Goal: Task Accomplishment & Management: Use online tool/utility

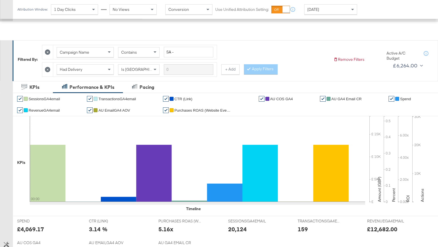
scroll to position [262, 0]
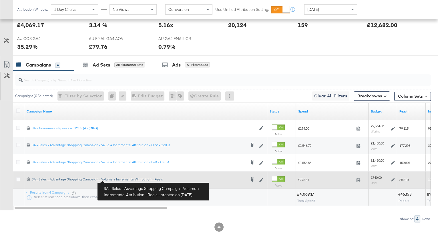
click at [119, 180] on div "SA - Sales - Advantage Shopping Campaign - Volume + Incremental Attribution - R…" at bounding box center [139, 179] width 214 height 5
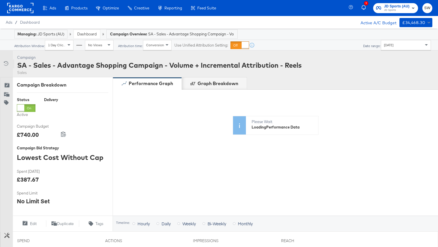
click at [3, 66] on icon at bounding box center [6, 64] width 6 height 6
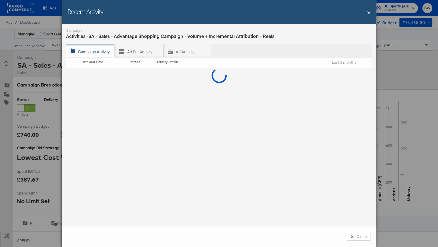
click at [369, 11] on button "X" at bounding box center [368, 12] width 3 height 11
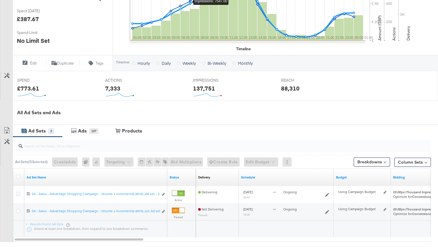
scroll to position [207, 0]
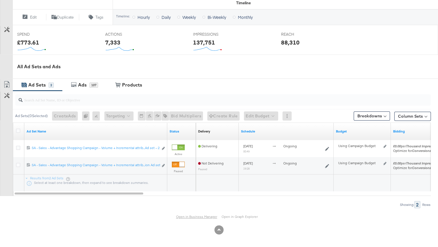
click at [187, 215] on link "Open in Business Manager" at bounding box center [196, 217] width 41 height 4
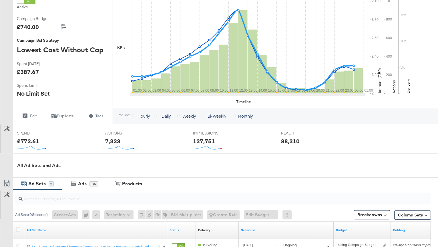
scroll to position [0, 0]
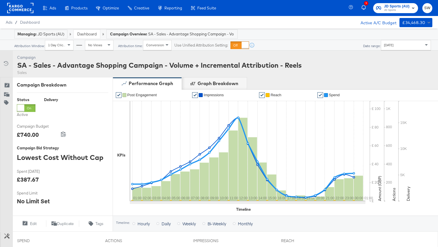
click at [86, 35] on link "Dashboard" at bounding box center [86, 33] width 19 height 5
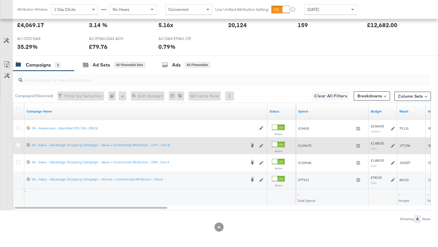
scroll to position [262, 0]
click at [394, 145] on icon at bounding box center [393, 146] width 4 height 4
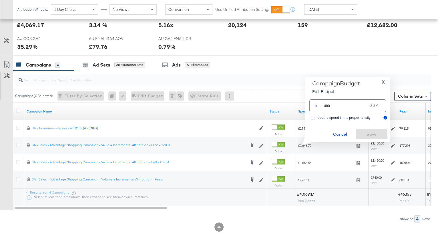
click at [332, 105] on input "1480" at bounding box center [344, 103] width 45 height 12
type input "1400"
click at [375, 131] on span "Save" at bounding box center [371, 134] width 27 height 7
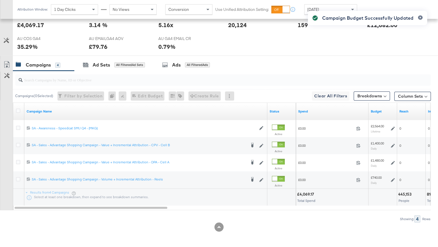
click at [393, 162] on div "Campaign Budget Successfully Updated" at bounding box center [367, 113] width 131 height 216
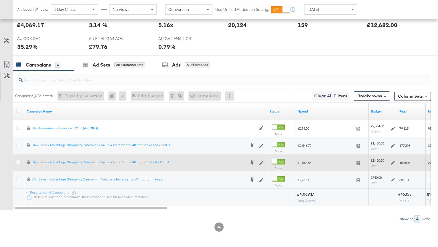
click at [392, 162] on icon at bounding box center [393, 163] width 4 height 4
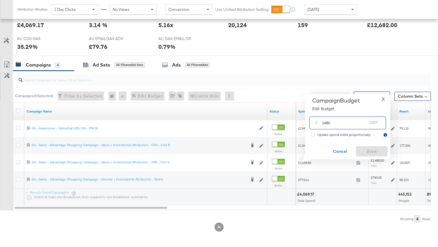
click at [334, 119] on input "1480" at bounding box center [344, 121] width 45 height 12
click at [334, 122] on input "1480" at bounding box center [344, 121] width 45 height 12
type input "1400"
click at [370, 151] on span "Save" at bounding box center [371, 151] width 27 height 7
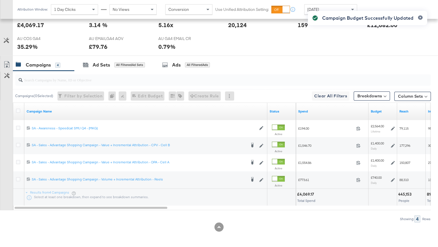
click at [393, 180] on div "Campaign Budget Successfully Updated" at bounding box center [367, 113] width 131 height 216
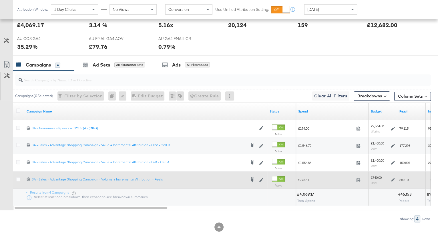
click at [392, 181] on icon at bounding box center [393, 180] width 4 height 4
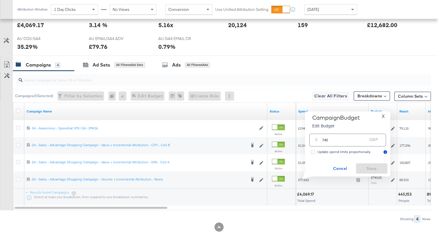
click at [340, 141] on input "740" at bounding box center [344, 138] width 45 height 12
type input "700"
click at [367, 167] on span "Save" at bounding box center [371, 168] width 27 height 7
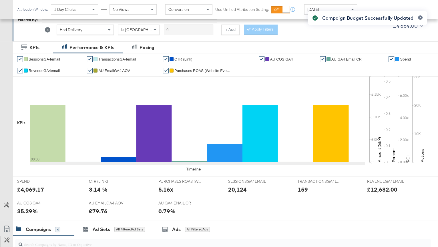
scroll to position [0, 0]
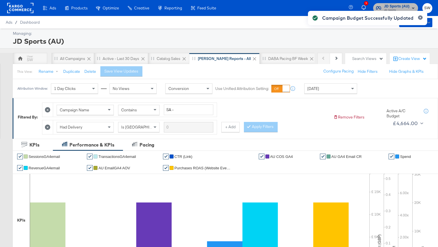
click at [406, 5] on span "JD Sports (AU)" at bounding box center [396, 6] width 25 height 6
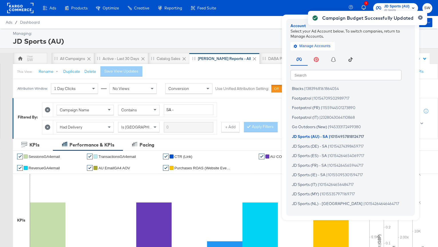
click at [331, 74] on div "Campaign Budget Successfully Updated" at bounding box center [367, 113] width 131 height 216
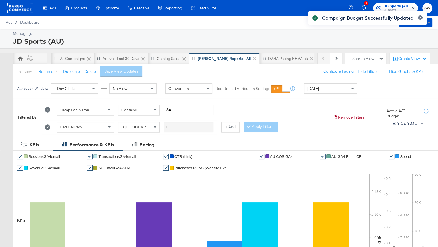
click at [395, 5] on div "Campaign Budget Successfully Updated" at bounding box center [367, 113] width 131 height 216
click at [399, 5] on div "Campaign Budget Successfully Updated" at bounding box center [367, 113] width 131 height 216
click at [420, 17] on icon "button" at bounding box center [420, 17] width 2 height 3
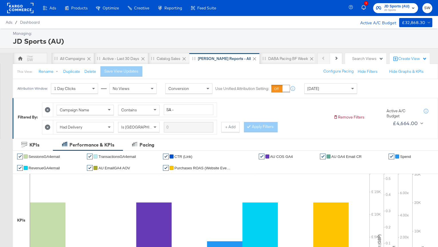
click at [407, 9] on span "JD Sports" at bounding box center [396, 10] width 25 height 5
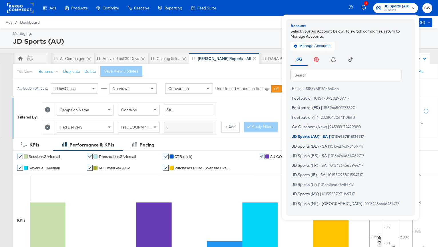
click at [355, 74] on input "text" at bounding box center [345, 75] width 111 height 10
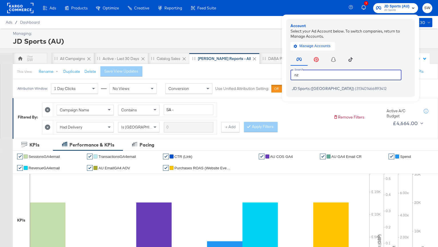
type input "nz"
click at [354, 93] on div "Account Select your Ad Account below. To switch companies, return to Manage Acc…" at bounding box center [350, 58] width 129 height 78
click at [354, 87] on li "JD Sports (NZ) | 313401466893412" at bounding box center [351, 89] width 123 height 8
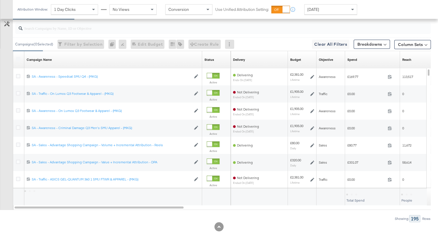
scroll to position [301, 0]
click at [359, 61] on link "Spend" at bounding box center [372, 60] width 50 height 5
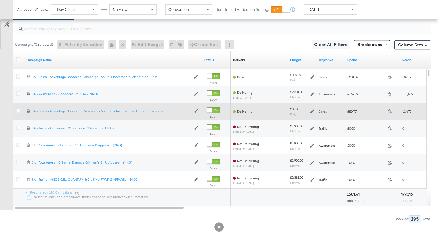
click at [311, 110] on icon at bounding box center [312, 111] width 4 height 4
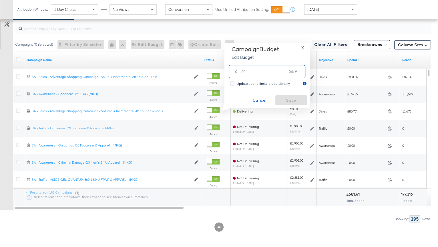
drag, startPoint x: 254, startPoint y: 71, endPoint x: 239, endPoint y: 70, distance: 15.7
click at [239, 70] on div "£ 80 GBP" at bounding box center [267, 71] width 77 height 13
type input "60"
click at [288, 99] on span "Save" at bounding box center [290, 100] width 27 height 7
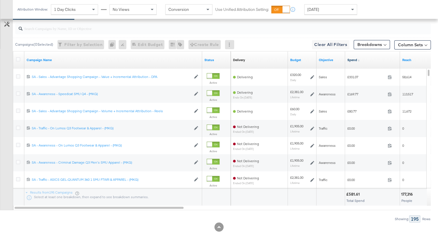
click at [369, 61] on link "Spend ↓" at bounding box center [372, 60] width 50 height 5
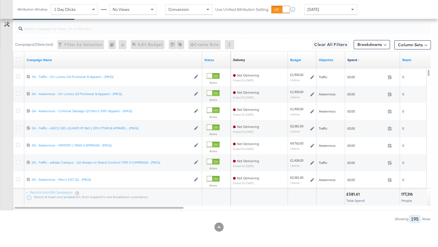
click at [369, 61] on link "Spend ↑" at bounding box center [372, 60] width 50 height 5
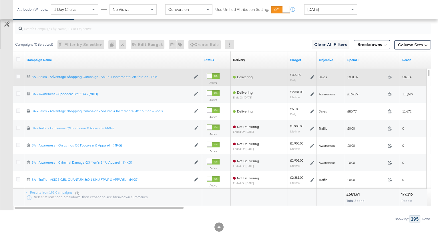
click at [311, 76] on icon at bounding box center [312, 77] width 4 height 4
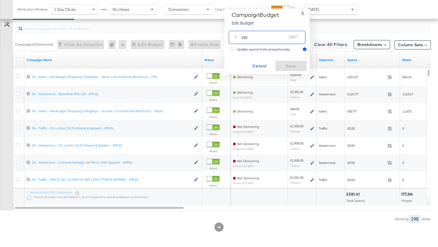
drag, startPoint x: 257, startPoint y: 36, endPoint x: 239, endPoint y: 36, distance: 18.3
click at [239, 36] on div "£ 320 GBP" at bounding box center [267, 37] width 77 height 13
type input "240"
click at [300, 64] on span "Save" at bounding box center [290, 66] width 27 height 7
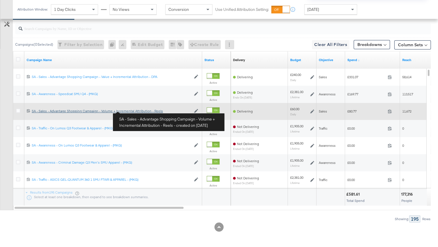
click at [134, 111] on div "SA - Sales - Advantage Shopping Campaign - Volume + Incremental Attribution - R…" at bounding box center [111, 111] width 159 height 5
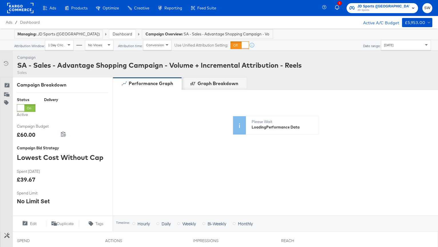
scroll to position [189, 0]
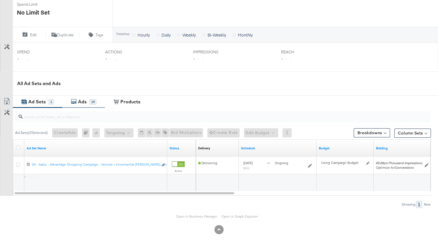
click at [81, 102] on div "Ads" at bounding box center [82, 102] width 9 height 7
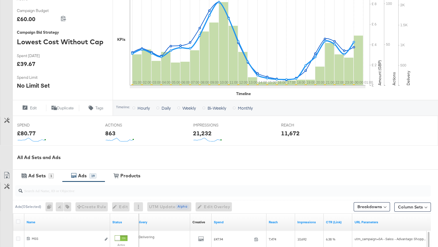
scroll to position [0, 0]
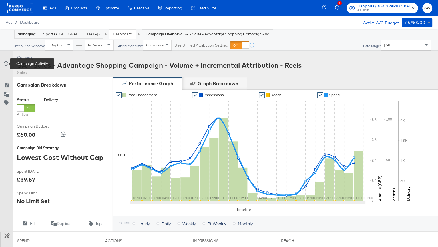
click at [5, 61] on icon at bounding box center [6, 64] width 6 height 6
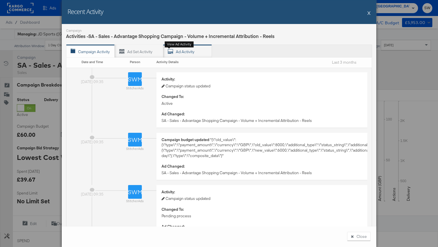
click at [187, 53] on div "Ad Activity View ad activity" at bounding box center [187, 51] width 49 height 13
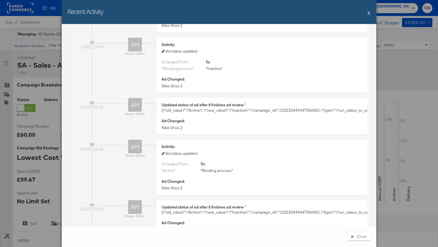
scroll to position [96, 0]
click at [368, 14] on button "X" at bounding box center [368, 12] width 3 height 11
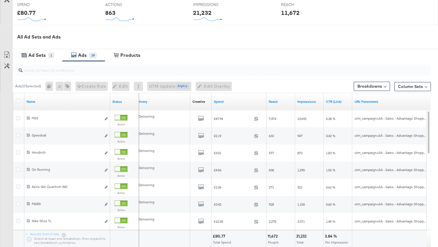
scroll to position [292, 0]
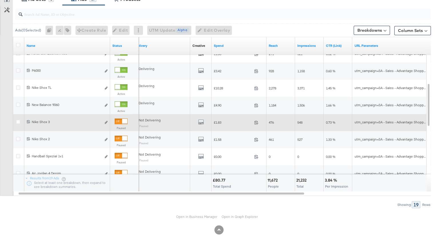
click at [122, 121] on div at bounding box center [124, 121] width 5 height 5
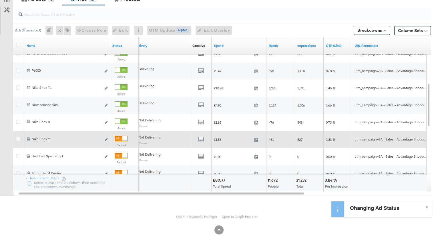
click at [122, 138] on div at bounding box center [124, 138] width 5 height 5
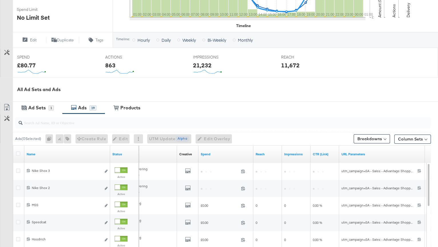
scroll to position [0, 0]
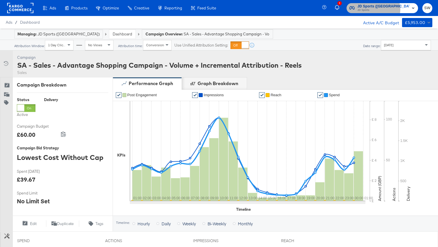
click at [399, 9] on span "JD Sports" at bounding box center [383, 10] width 52 height 5
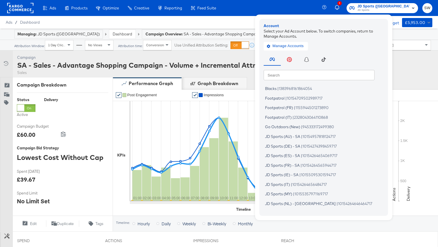
click at [319, 76] on input "text" at bounding box center [318, 75] width 111 height 10
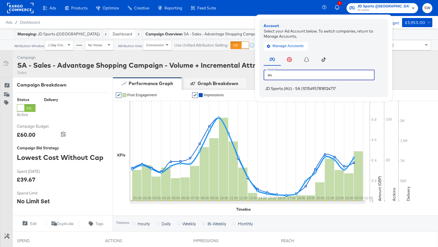
type input "au"
click at [300, 87] on span "JD Sports (AU) - SA" at bounding box center [282, 88] width 35 height 5
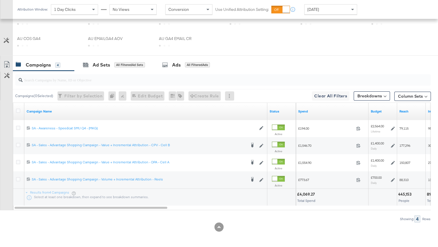
scroll to position [262, 0]
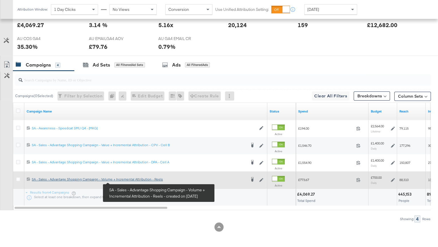
click at [124, 180] on div "SA - Sales - Advantage Shopping Campaign - Volume + Incremental Attribution - R…" at bounding box center [139, 179] width 214 height 5
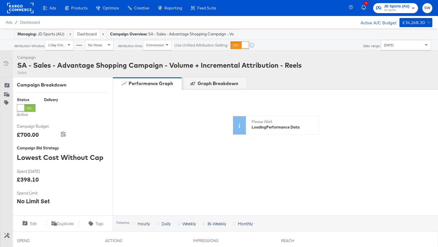
scroll to position [206, 0]
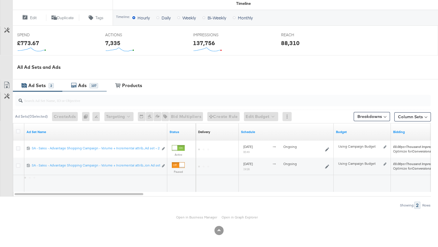
click at [94, 88] on div "Ads 107" at bounding box center [84, 85] width 44 height 12
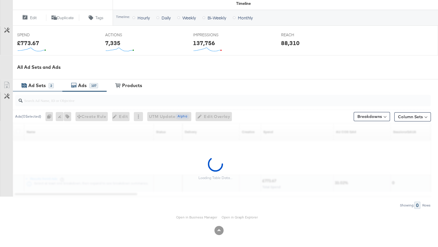
click at [45, 88] on div "Ad Sets 2" at bounding box center [37, 85] width 49 height 12
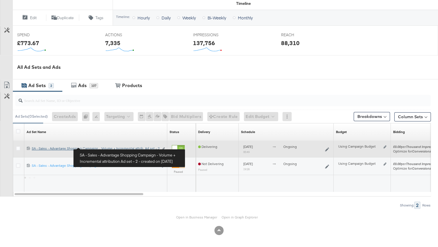
click at [40, 147] on div "SA - Sales - Advantage Shopping Campaign - Volume + Incremental attribution Ad …" at bounding box center [95, 148] width 127 height 5
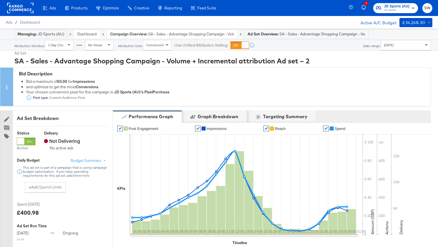
click at [117, 34] on strong "Campaign Overview:" at bounding box center [128, 33] width 37 height 5
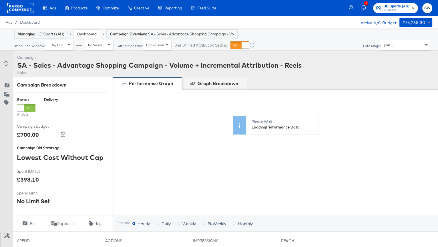
click at [9, 65] on div "Campaign Activity" at bounding box center [7, 64] width 8 height 6
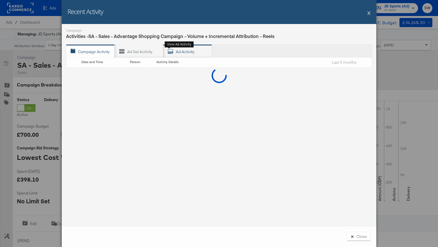
click at [202, 49] on div "Ad Activity View ad activity" at bounding box center [187, 51] width 49 height 13
click at [372, 13] on div "Recent Activity X" at bounding box center [219, 12] width 314 height 24
click at [368, 13] on button "X" at bounding box center [368, 12] width 3 height 11
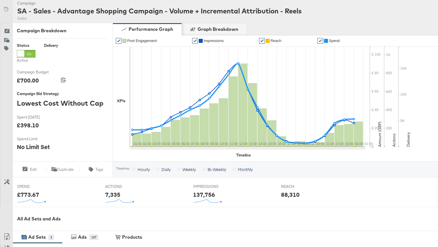
scroll to position [207, 0]
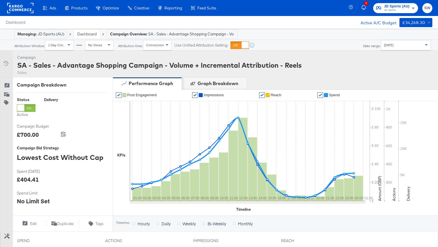
scroll to position [201, 0]
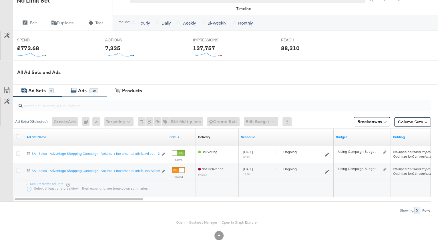
click at [89, 90] on div "Ads" at bounding box center [83, 90] width 13 height 7
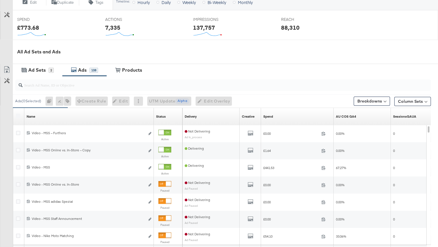
scroll to position [222, 0]
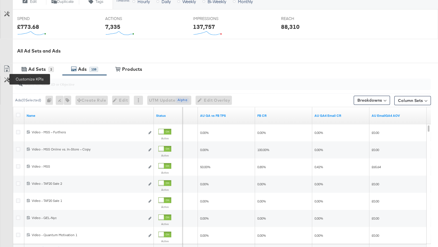
click at [9, 81] on icon at bounding box center [6, 79] width 5 height 5
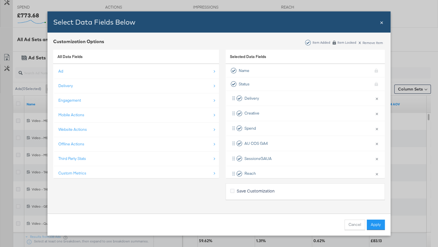
scroll to position [235, 0]
click at [173, 172] on div "Custom Metrics" at bounding box center [136, 173] width 156 height 12
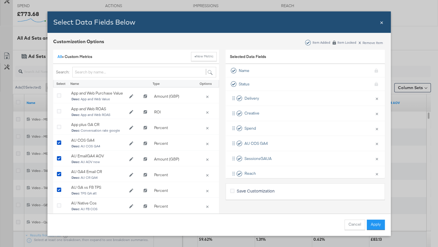
click at [56, 57] on div "All » Custom Metrics + New Metric" at bounding box center [136, 57] width 166 height 15
click at [68, 57] on span "Custom Metrics" at bounding box center [79, 56] width 28 height 5
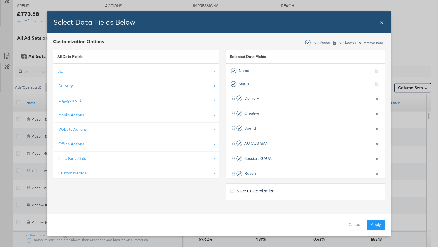
click at [60, 56] on span "All Data Fields" at bounding box center [69, 56] width 25 height 5
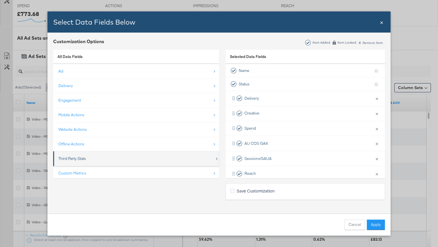
click at [116, 161] on div "Third Party Stats" at bounding box center [136, 159] width 156 height 12
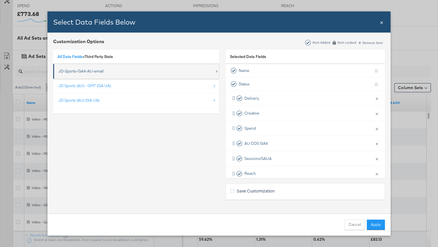
click at [109, 71] on div "JD-Sports-GA4-AU-email" at bounding box center [136, 71] width 156 height 12
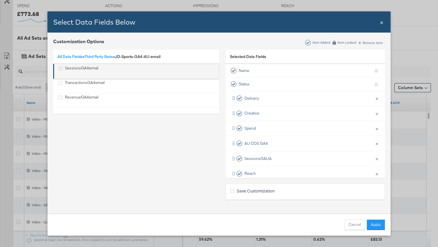
click at [62, 68] on icon "SessionsGA4email" at bounding box center [60, 68] width 4 height 4
click at [0, 0] on input "SessionsGA4email" at bounding box center [0, 0] width 0 height 0
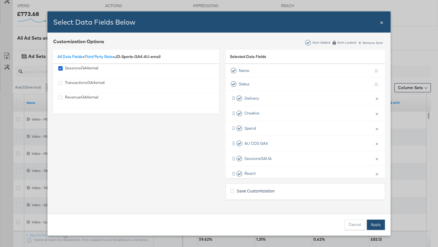
click at [374, 224] on button "Apply" at bounding box center [376, 225] width 18 height 10
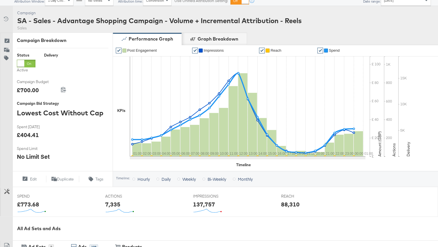
scroll to position [0, 0]
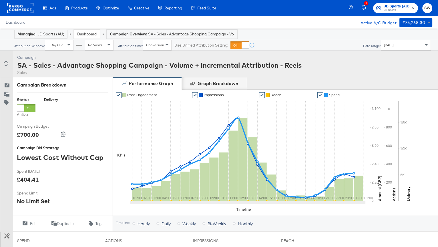
click at [395, 9] on span "JD Sports" at bounding box center [396, 10] width 25 height 5
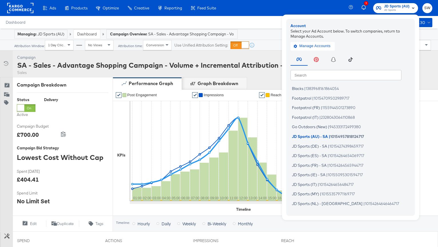
click at [376, 75] on input "text" at bounding box center [345, 75] width 111 height 10
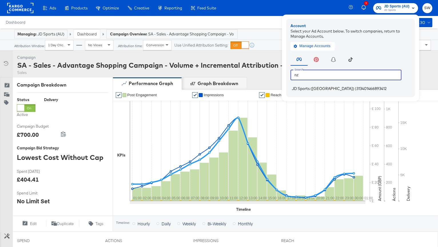
type input "nz"
click at [356, 87] on span "313401466893412" at bounding box center [371, 88] width 30 height 5
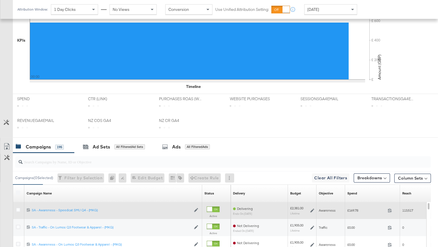
scroll to position [223, 0]
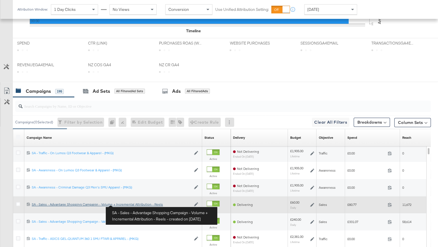
click at [127, 205] on div "SA - Sales - Advantage Shopping Campaign - Volume + Incremental Attribution - R…" at bounding box center [111, 204] width 159 height 5
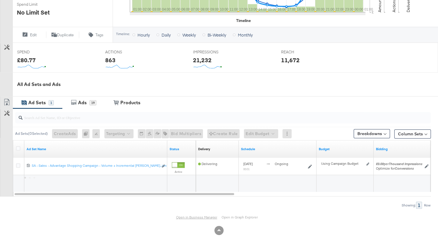
scroll to position [189, 0]
click at [188, 216] on link "Open in Business Manager" at bounding box center [196, 217] width 41 height 4
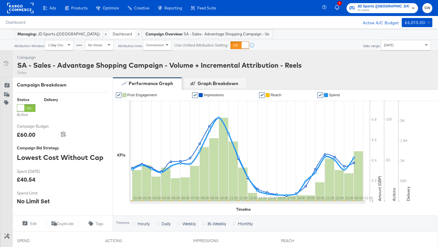
scroll to position [189, 0]
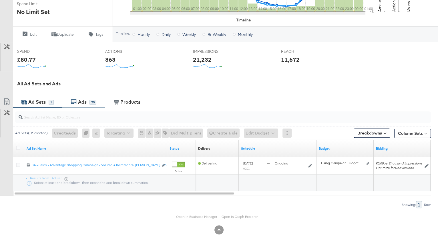
click at [92, 100] on div "20" at bounding box center [92, 102] width 7 height 5
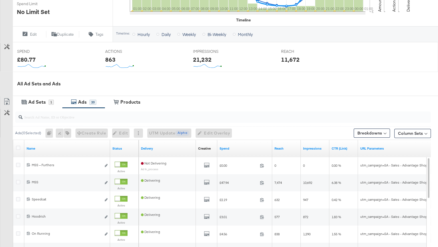
scroll to position [0, 0]
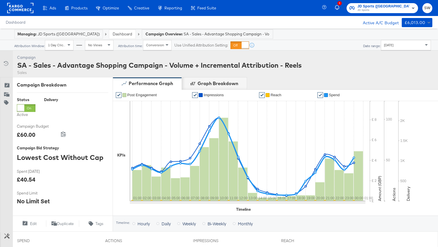
click at [113, 31] on link "Dashboard" at bounding box center [122, 33] width 19 height 5
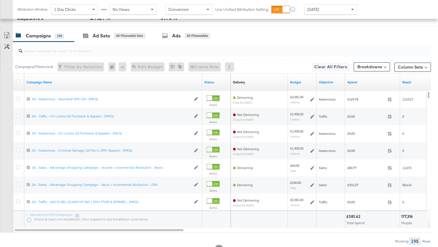
scroll to position [301, 0]
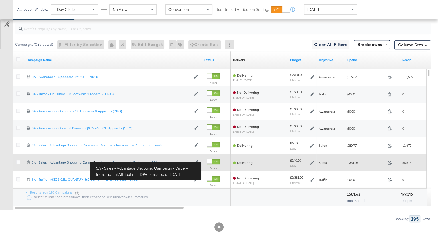
click at [132, 163] on div "SA - Sales - Advantage Shopping Campaign - Value + Incremental Attribution - DP…" at bounding box center [111, 162] width 159 height 5
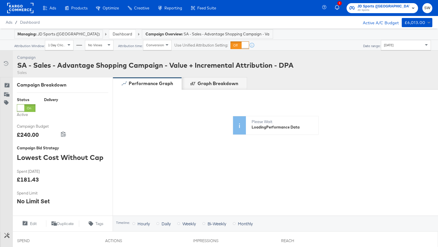
scroll to position [189, 0]
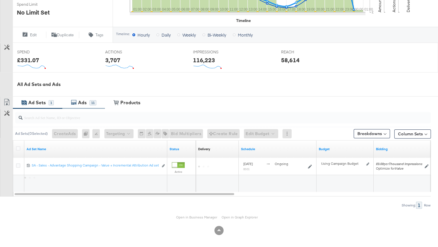
click at [87, 101] on div "Ads" at bounding box center [83, 102] width 13 height 7
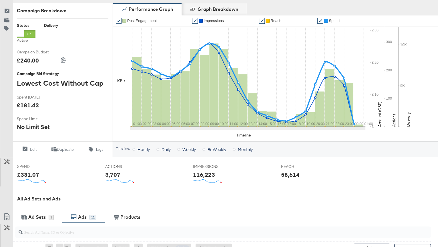
scroll to position [0, 0]
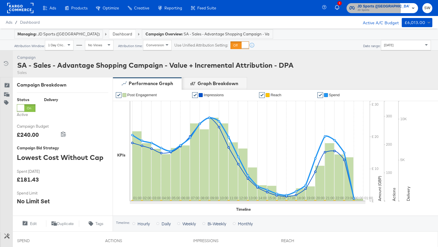
click at [400, 9] on span "JD Sports" at bounding box center [383, 10] width 52 height 5
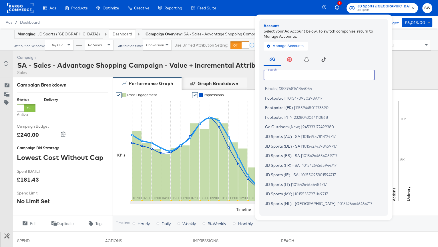
click at [354, 79] on input "text" at bounding box center [318, 75] width 111 height 10
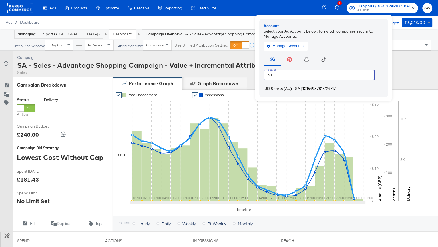
type input "au"
click at [335, 91] on span "10154957818124717" at bounding box center [318, 88] width 33 height 5
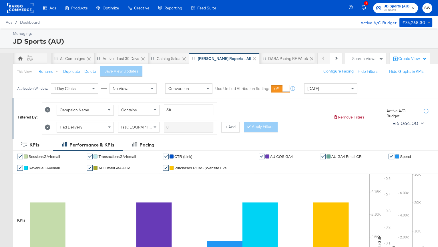
scroll to position [262, 0]
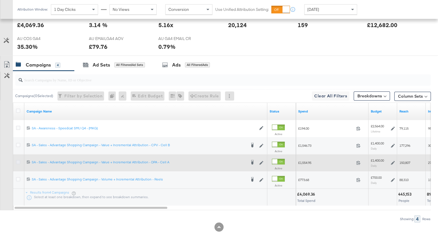
click at [19, 162] on icon at bounding box center [18, 162] width 4 height 4
click at [0, 0] on input "checkbox" at bounding box center [0, 0] width 0 height 0
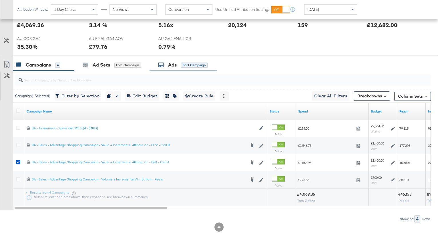
click at [175, 64] on div "Ads" at bounding box center [172, 65] width 9 height 7
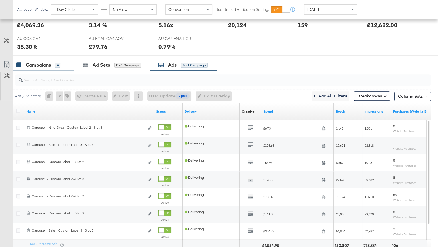
click at [57, 66] on div "4" at bounding box center [57, 65] width 5 height 5
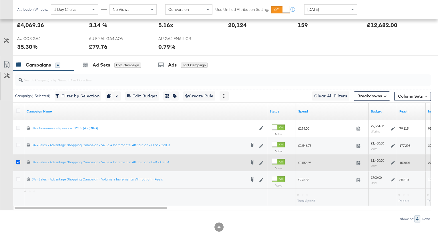
click at [18, 163] on icon at bounding box center [18, 162] width 4 height 4
click at [0, 0] on input "checkbox" at bounding box center [0, 0] width 0 height 0
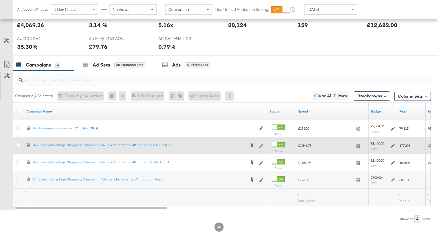
click at [18, 146] on div at bounding box center [19, 146] width 6 height 6
click at [18, 143] on icon at bounding box center [18, 145] width 4 height 4
click at [0, 0] on input "checkbox" at bounding box center [0, 0] width 0 height 0
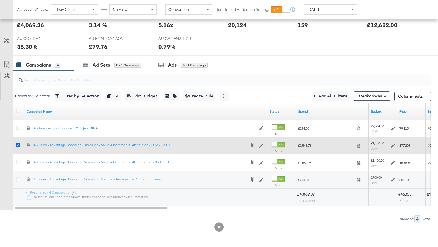
click at [19, 144] on icon at bounding box center [18, 145] width 4 height 4
click at [0, 0] on input "checkbox" at bounding box center [0, 0] width 0 height 0
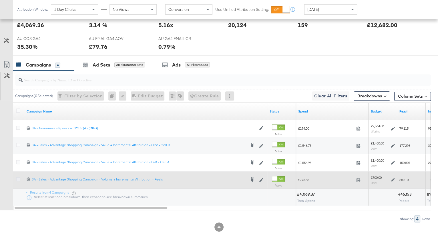
click at [19, 179] on icon at bounding box center [18, 179] width 4 height 4
click at [0, 0] on input "checkbox" at bounding box center [0, 0] width 0 height 0
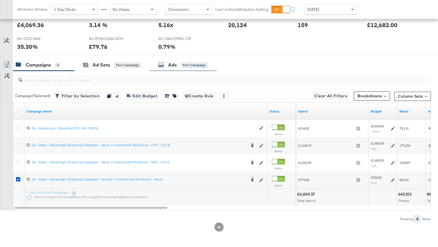
click at [195, 63] on div "for 1 Campaign" at bounding box center [194, 65] width 27 height 5
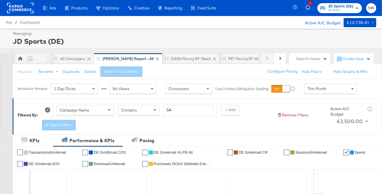
click at [305, 5] on button "1" at bounding box center [310, 8] width 10 height 11
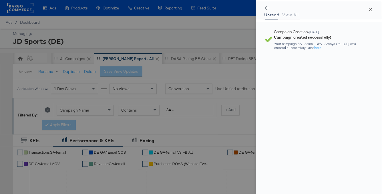
click at [373, 9] on button "Close" at bounding box center [370, 9] width 16 height 16
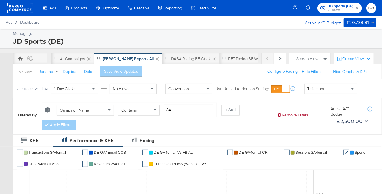
click at [22, 5] on rect at bounding box center [20, 8] width 26 height 10
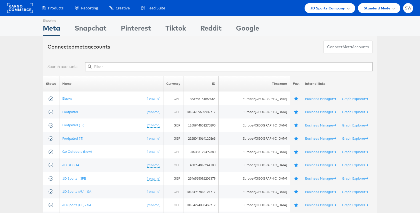
click at [324, 9] on span "JD Sports Company" at bounding box center [327, 8] width 35 height 6
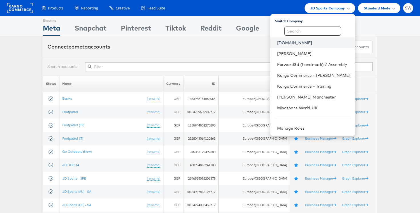
click at [290, 45] on link "ao.com" at bounding box center [313, 43] width 73 height 6
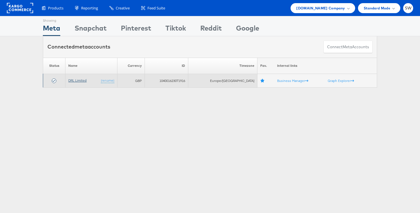
click at [76, 80] on link "DRL Limited" at bounding box center [77, 80] width 18 height 4
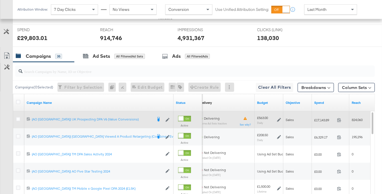
scroll to position [282, 0]
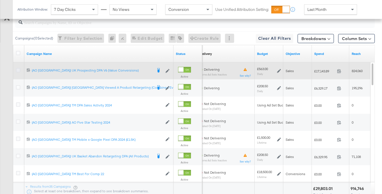
click at [18, 69] on icon at bounding box center [18, 70] width 4 height 4
click at [0, 0] on input "checkbox" at bounding box center [0, 0] width 0 height 0
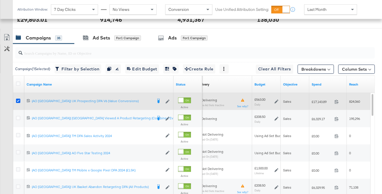
scroll to position [247, 0]
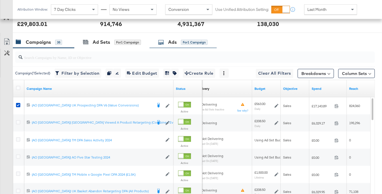
click at [175, 43] on div "Ads" at bounding box center [172, 42] width 9 height 7
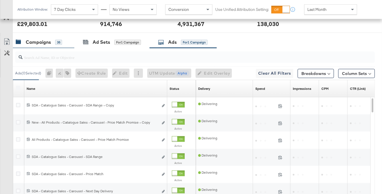
click at [46, 41] on div "Campaigns" at bounding box center [38, 42] width 25 height 7
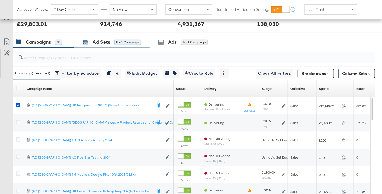
click at [100, 44] on div "Ad Sets" at bounding box center [101, 42] width 17 height 7
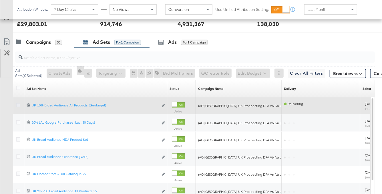
click at [18, 104] on icon at bounding box center [18, 105] width 4 height 4
click at [0, 0] on input "checkbox" at bounding box center [0, 0] width 0 height 0
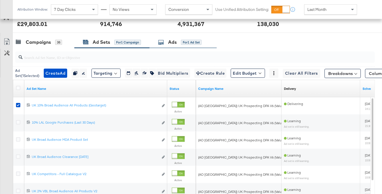
click at [174, 41] on div "Ads" at bounding box center [172, 42] width 9 height 7
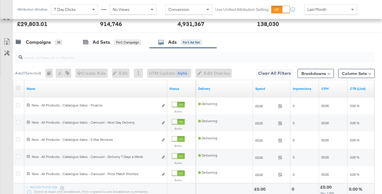
click at [17, 86] on icon at bounding box center [18, 88] width 4 height 4
click at [0, 0] on input "checkbox" at bounding box center [0, 0] width 0 height 0
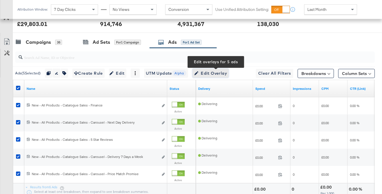
click at [206, 72] on span "Edit Overlay Edit overlays for 5 ads" at bounding box center [210, 73] width 33 height 7
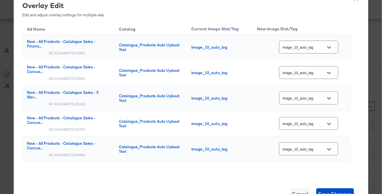
scroll to position [191, 0]
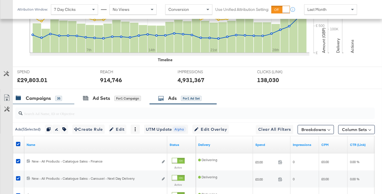
click at [53, 97] on div "Campaigns 35" at bounding box center [39, 98] width 46 height 7
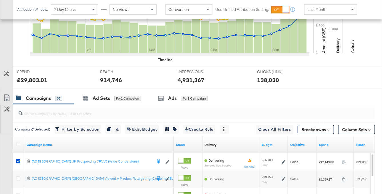
scroll to position [264, 0]
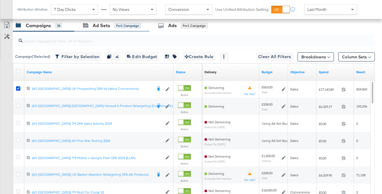
click at [104, 31] on div "Ad Sets for 1 Campaign" at bounding box center [111, 25] width 75 height 12
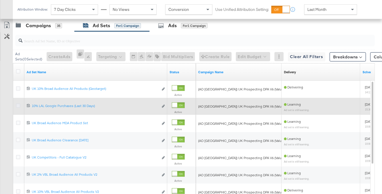
click at [19, 105] on icon at bounding box center [18, 105] width 4 height 4
click at [0, 0] on input "checkbox" at bounding box center [0, 0] width 0 height 0
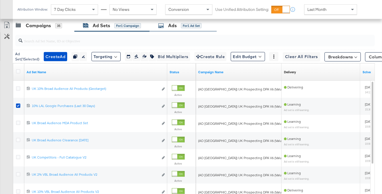
click at [192, 23] on div "for 1 Ad Set" at bounding box center [191, 25] width 21 height 5
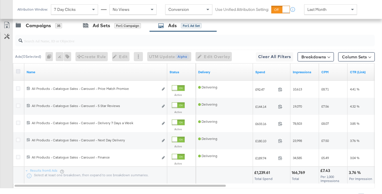
click at [17, 70] on icon at bounding box center [18, 71] width 4 height 4
click at [0, 0] on input "checkbox" at bounding box center [0, 0] width 0 height 0
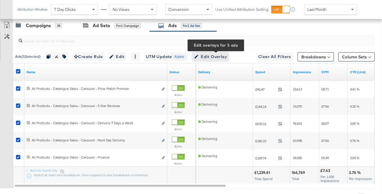
click at [212, 54] on span "Edit Overlay Edit overlays for 5 ads" at bounding box center [210, 56] width 33 height 7
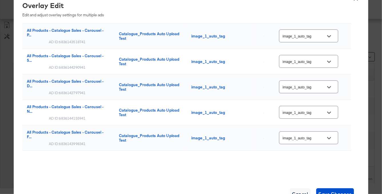
scroll to position [0, 0]
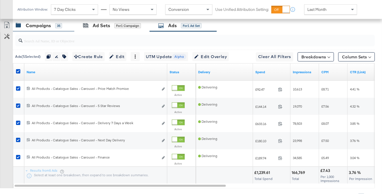
click at [35, 23] on div "Campaigns" at bounding box center [38, 25] width 25 height 7
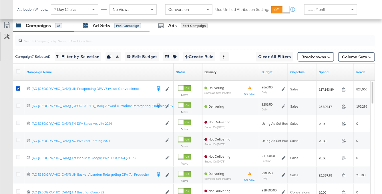
click at [114, 27] on div "Ad Sets for 1 Campaign" at bounding box center [112, 25] width 58 height 7
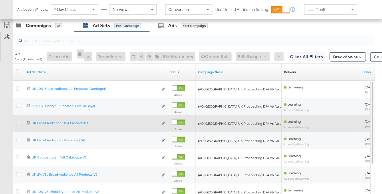
click at [17, 124] on icon at bounding box center [18, 123] width 4 height 4
click at [0, 0] on input "checkbox" at bounding box center [0, 0] width 0 height 0
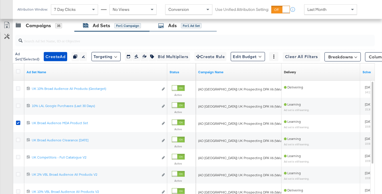
click at [184, 25] on div "for 1 Ad Set" at bounding box center [191, 25] width 21 height 5
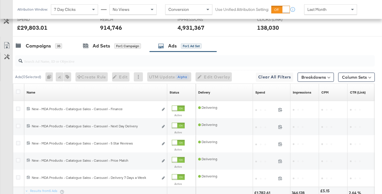
scroll to position [264, 0]
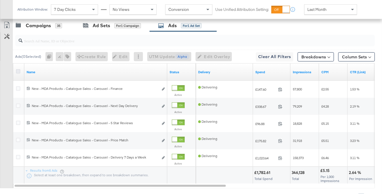
click at [19, 70] on icon at bounding box center [18, 71] width 4 height 4
click at [0, 0] on input "checkbox" at bounding box center [0, 0] width 0 height 0
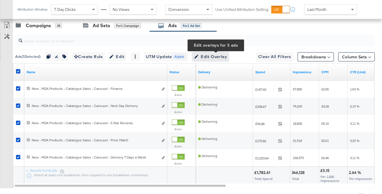
click at [220, 55] on span "Edit Overlay Edit overlays for 5 ads" at bounding box center [210, 56] width 33 height 7
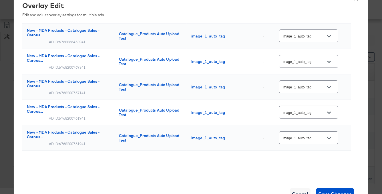
scroll to position [0, 0]
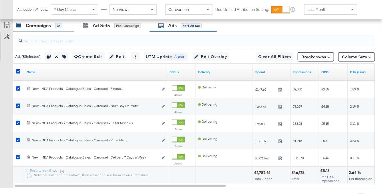
click at [47, 28] on div "Campaigns 35" at bounding box center [43, 25] width 61 height 12
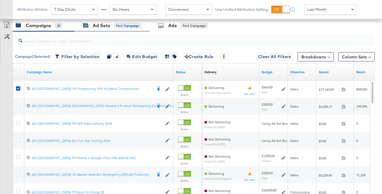
click at [106, 27] on div "Ad Sets" at bounding box center [101, 25] width 17 height 7
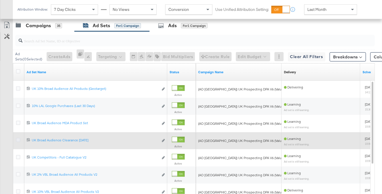
click at [19, 140] on icon at bounding box center [18, 140] width 4 height 4
click at [0, 0] on input "checkbox" at bounding box center [0, 0] width 0 height 0
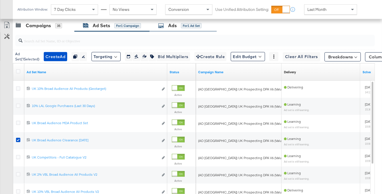
click at [178, 28] on div "Ads for 1 Ad Set" at bounding box center [179, 25] width 43 height 7
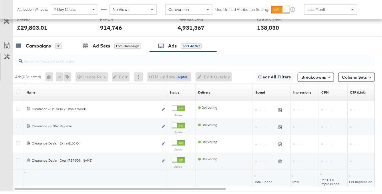
scroll to position [264, 0]
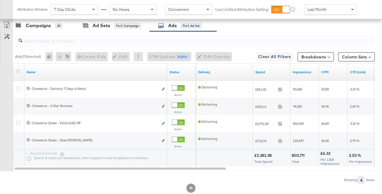
click at [18, 70] on icon at bounding box center [18, 71] width 4 height 4
click at [0, 0] on input "checkbox" at bounding box center [0, 0] width 0 height 0
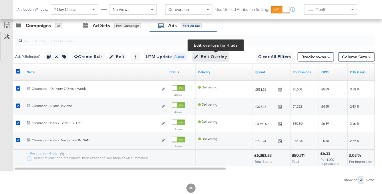
click at [216, 55] on span "Edit Overlay Edit overlays for 4 ads" at bounding box center [210, 56] width 33 height 7
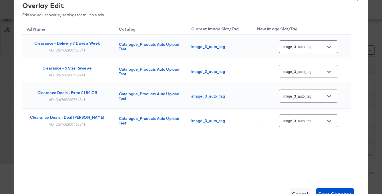
scroll to position [271, 0]
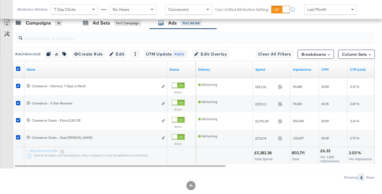
scroll to position [266, 0]
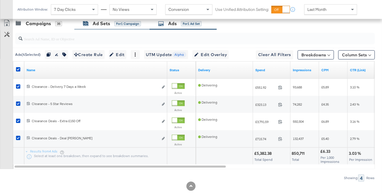
click at [106, 26] on div "Ad Sets" at bounding box center [101, 23] width 17 height 7
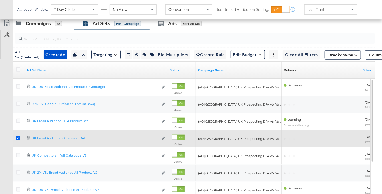
click at [19, 138] on icon at bounding box center [18, 138] width 4 height 4
click at [0, 0] on input "checkbox" at bounding box center [0, 0] width 0 height 0
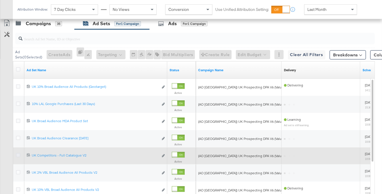
click at [19, 153] on icon at bounding box center [18, 155] width 4 height 4
click at [0, 0] on input "checkbox" at bounding box center [0, 0] width 0 height 0
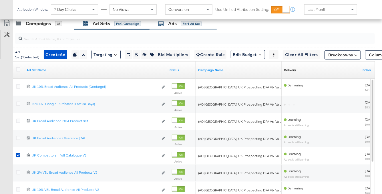
click at [190, 23] on div "for 1 Ad Set" at bounding box center [191, 23] width 21 height 5
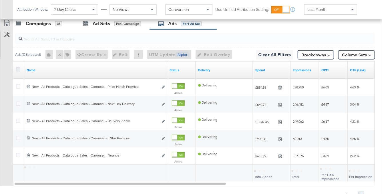
click at [19, 68] on icon at bounding box center [18, 69] width 4 height 4
click at [0, 0] on input "checkbox" at bounding box center [0, 0] width 0 height 0
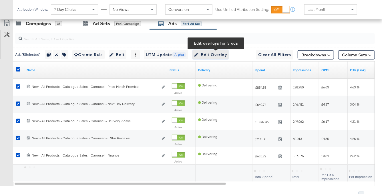
click at [209, 56] on span "Edit Overlay Edit overlays for 5 ads" at bounding box center [210, 54] width 33 height 7
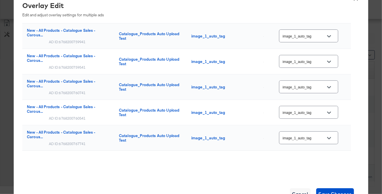
scroll to position [0, 0]
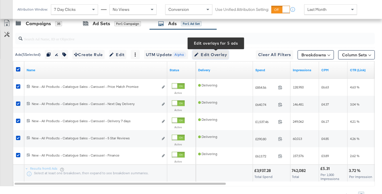
click at [213, 53] on span "Edit Overlay Edit overlays for 5 ads" at bounding box center [210, 54] width 33 height 7
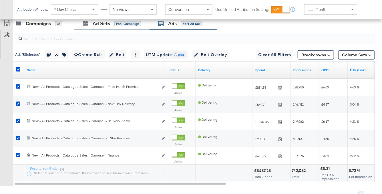
click at [117, 27] on div "Ad Sets for 1 Campaign" at bounding box center [111, 23] width 75 height 12
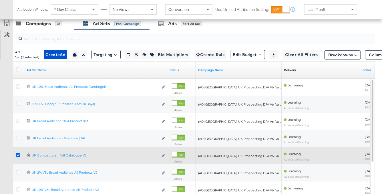
click at [17, 155] on icon at bounding box center [18, 155] width 4 height 4
click at [0, 0] on input "checkbox" at bounding box center [0, 0] width 0 height 0
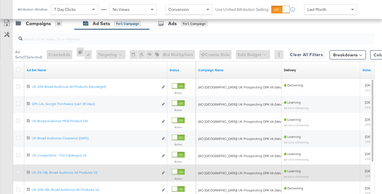
click at [19, 172] on icon at bounding box center [18, 172] width 4 height 4
click at [0, 0] on input "checkbox" at bounding box center [0, 0] width 0 height 0
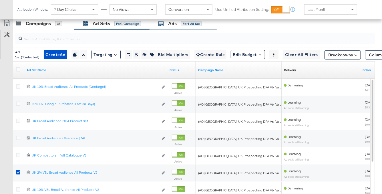
click at [184, 23] on div "for 1 Ad Set" at bounding box center [191, 23] width 21 height 5
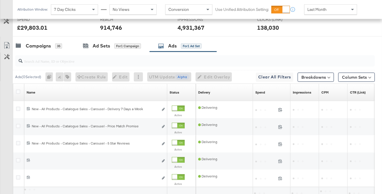
scroll to position [266, 0]
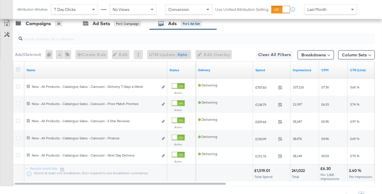
click at [20, 69] on icon at bounding box center [18, 69] width 4 height 4
click at [0, 0] on input "checkbox" at bounding box center [0, 0] width 0 height 0
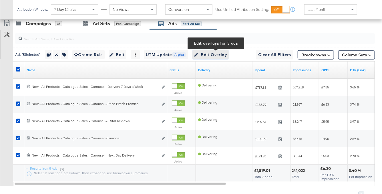
click at [227, 54] on span "Edit Overlay Edit overlays for 5 ads" at bounding box center [210, 54] width 33 height 7
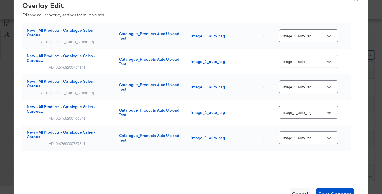
scroll to position [0, 0]
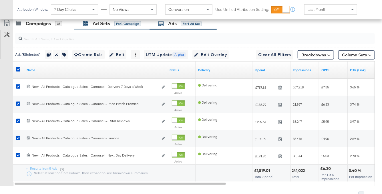
click at [91, 24] on div "Ad Sets for 1 Campaign" at bounding box center [112, 23] width 58 height 7
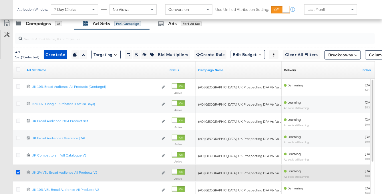
click at [17, 171] on icon at bounding box center [18, 172] width 4 height 4
click at [0, 0] on input "checkbox" at bounding box center [0, 0] width 0 height 0
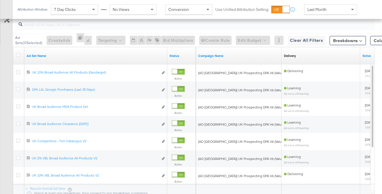
scroll to position [299, 0]
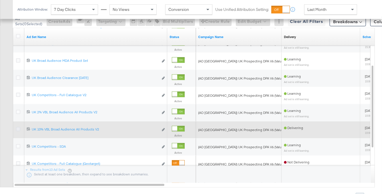
click at [19, 128] on icon at bounding box center [18, 129] width 4 height 4
click at [0, 0] on input "checkbox" at bounding box center [0, 0] width 0 height 0
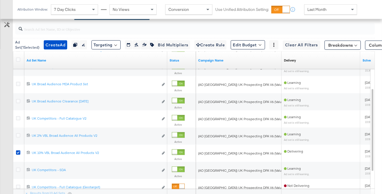
scroll to position [237, 0]
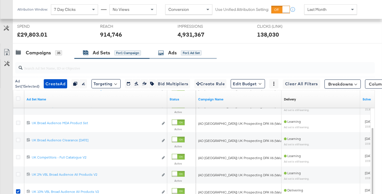
click at [181, 51] on div "for 1 Ad Set" at bounding box center [191, 52] width 21 height 5
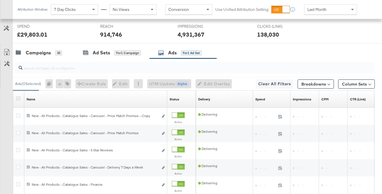
click at [19, 98] on icon at bounding box center [18, 98] width 4 height 4
click at [0, 0] on input "checkbox" at bounding box center [0, 0] width 0 height 0
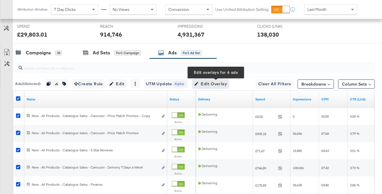
click at [227, 81] on span "Edit Overlay Edit overlays for 6 ads" at bounding box center [210, 83] width 33 height 7
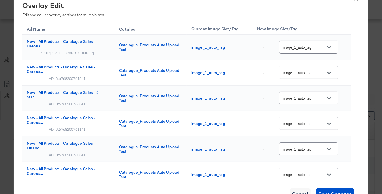
scroll to position [195, 0]
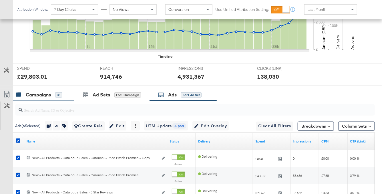
click at [43, 95] on div "Campaigns" at bounding box center [38, 94] width 25 height 7
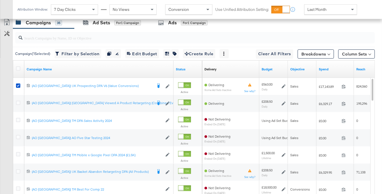
scroll to position [260, 0]
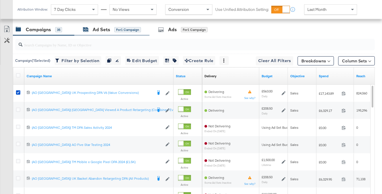
click at [112, 31] on div "Ad Sets for 1 Campaign" at bounding box center [112, 29] width 58 height 7
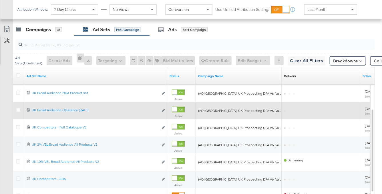
scroll to position [287, 0]
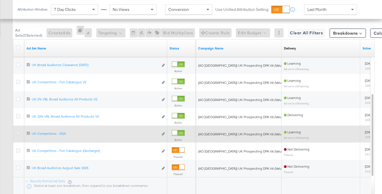
click at [19, 132] on icon at bounding box center [18, 133] width 4 height 4
click at [0, 0] on input "checkbox" at bounding box center [0, 0] width 0 height 0
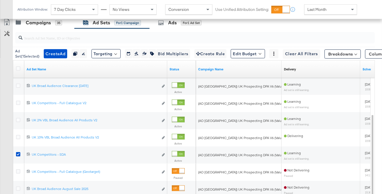
scroll to position [240, 0]
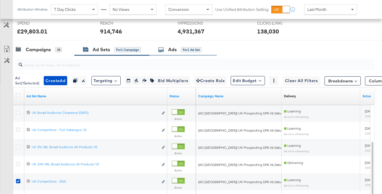
click at [181, 53] on div "Ads for 1 Ad Set" at bounding box center [182, 49] width 67 height 12
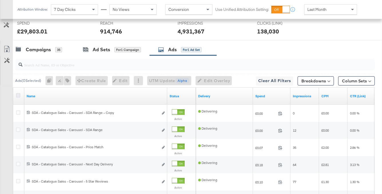
click at [20, 94] on icon at bounding box center [18, 95] width 4 height 4
click at [0, 0] on input "checkbox" at bounding box center [0, 0] width 0 height 0
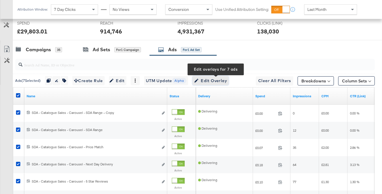
click at [214, 78] on span "Edit Overlay Edit overlays for 7 ads" at bounding box center [210, 80] width 33 height 7
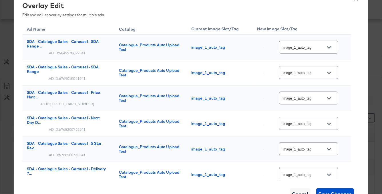
scroll to position [179, 0]
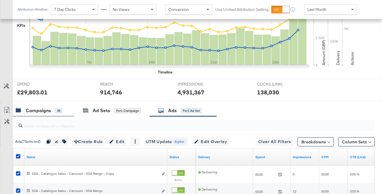
click at [48, 110] on div "Campaigns" at bounding box center [38, 110] width 25 height 7
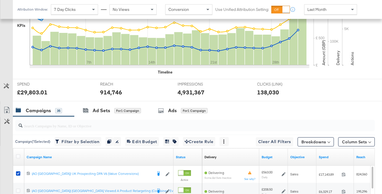
scroll to position [206, 0]
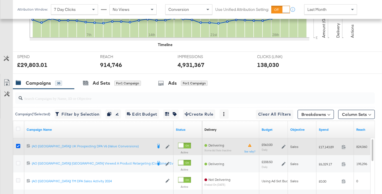
click at [17, 145] on icon at bounding box center [18, 146] width 4 height 4
click at [0, 0] on input "checkbox" at bounding box center [0, 0] width 0 height 0
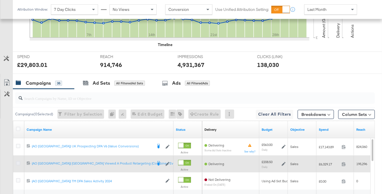
click at [19, 162] on icon at bounding box center [18, 163] width 4 height 4
click at [0, 0] on input "checkbox" at bounding box center [0, 0] width 0 height 0
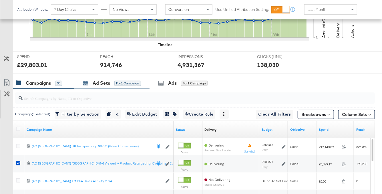
click at [103, 81] on div "Ad Sets" at bounding box center [101, 83] width 17 height 7
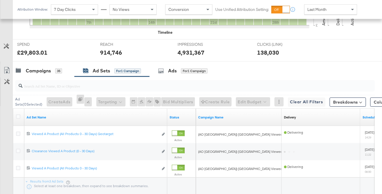
scroll to position [230, 0]
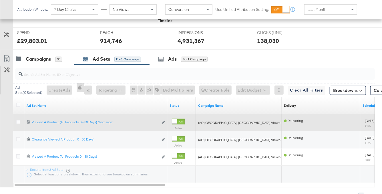
click at [19, 119] on div at bounding box center [19, 122] width 11 height 10
click at [19, 121] on icon at bounding box center [18, 122] width 4 height 4
click at [0, 0] on input "checkbox" at bounding box center [0, 0] width 0 height 0
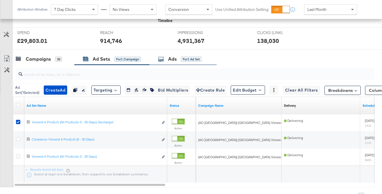
click at [179, 60] on div "Ads for 1 Ad Set" at bounding box center [179, 59] width 43 height 7
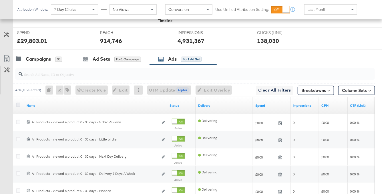
click at [18, 104] on icon at bounding box center [18, 105] width 4 height 4
click at [0, 0] on input "checkbox" at bounding box center [0, 0] width 0 height 0
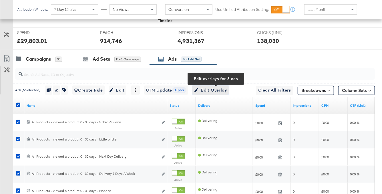
click at [219, 88] on span "Edit Overlay Edit overlays for 6 ads" at bounding box center [210, 90] width 33 height 7
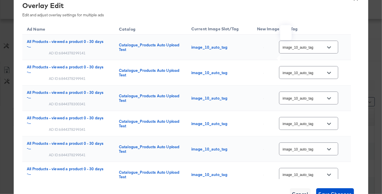
scroll to position [210, 0]
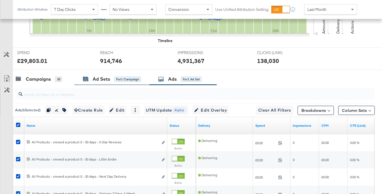
click at [111, 76] on div "Ad Sets for 1 Campaign" at bounding box center [112, 79] width 58 height 7
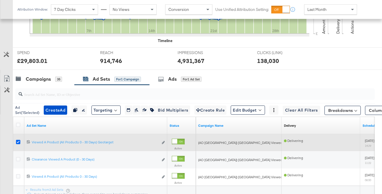
click at [19, 141] on icon at bounding box center [18, 142] width 4 height 4
click at [0, 0] on input "checkbox" at bounding box center [0, 0] width 0 height 0
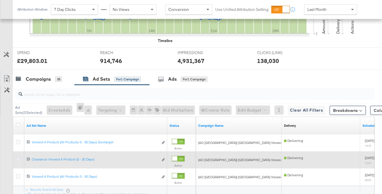
click at [18, 159] on icon at bounding box center [18, 159] width 4 height 4
click at [0, 0] on input "checkbox" at bounding box center [0, 0] width 0 height 0
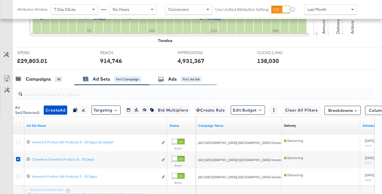
click at [174, 80] on div "Ads" at bounding box center [172, 79] width 9 height 7
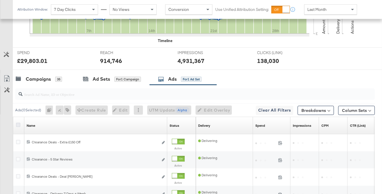
click at [19, 124] on icon at bounding box center [18, 125] width 4 height 4
click at [0, 0] on input "checkbox" at bounding box center [0, 0] width 0 height 0
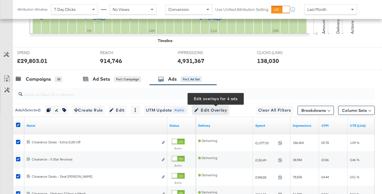
click at [211, 111] on span "Edit Overlay Edit overlays for 4 ads" at bounding box center [210, 110] width 33 height 7
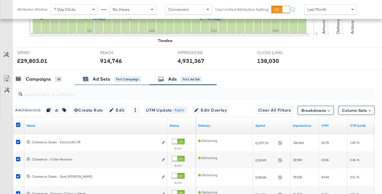
click at [90, 81] on div "Ad Sets for 1 Campaign" at bounding box center [112, 79] width 58 height 7
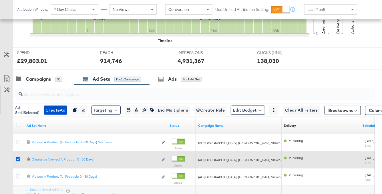
click at [18, 157] on icon at bounding box center [18, 159] width 4 height 4
click at [0, 0] on input "checkbox" at bounding box center [0, 0] width 0 height 0
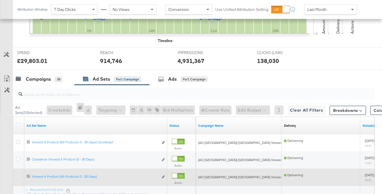
click at [18, 174] on icon at bounding box center [18, 176] width 4 height 4
click at [0, 0] on input "checkbox" at bounding box center [0, 0] width 0 height 0
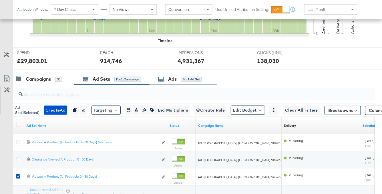
click at [186, 80] on div "for 1 Ad Set" at bounding box center [191, 79] width 21 height 5
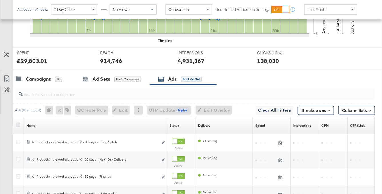
click at [19, 123] on icon at bounding box center [18, 125] width 4 height 4
click at [0, 0] on input "checkbox" at bounding box center [0, 0] width 0 height 0
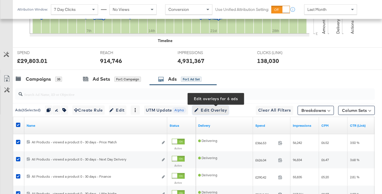
click at [208, 109] on span "Edit Overlay Edit overlays for 6 ads" at bounding box center [210, 110] width 33 height 7
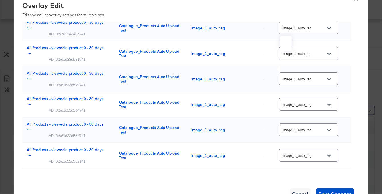
scroll to position [0, 0]
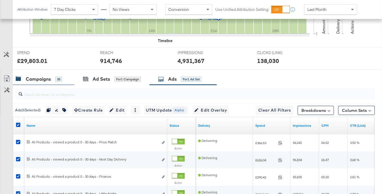
click at [55, 77] on div "35" at bounding box center [58, 79] width 7 height 5
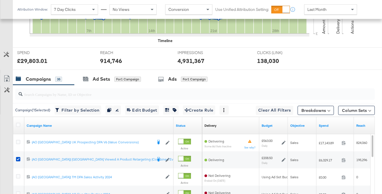
scroll to position [246, 0]
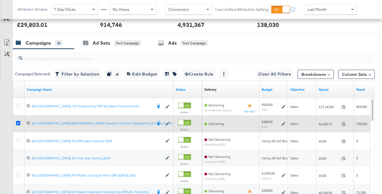
click at [19, 123] on icon at bounding box center [18, 123] width 4 height 4
click at [0, 0] on input "checkbox" at bounding box center [0, 0] width 0 height 0
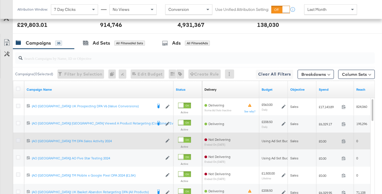
click at [18, 140] on icon at bounding box center [18, 140] width 4 height 4
click at [0, 0] on input "checkbox" at bounding box center [0, 0] width 0 height 0
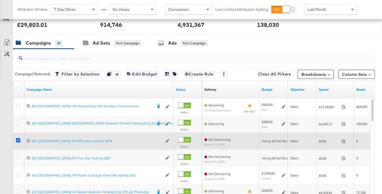
click at [18, 140] on icon at bounding box center [18, 140] width 4 height 4
click at [0, 0] on input "checkbox" at bounding box center [0, 0] width 0 height 0
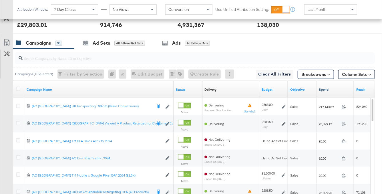
click at [327, 89] on link "Spend" at bounding box center [335, 89] width 33 height 5
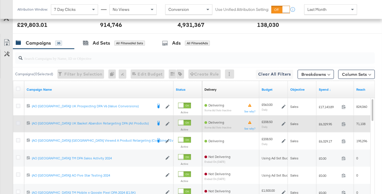
click at [18, 123] on icon at bounding box center [18, 123] width 4 height 4
click at [0, 0] on input "checkbox" at bounding box center [0, 0] width 0 height 0
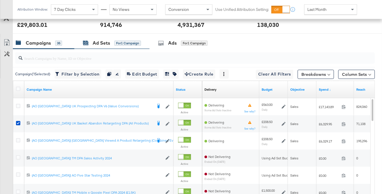
click at [119, 42] on div "for 1 Campaign" at bounding box center [127, 43] width 27 height 5
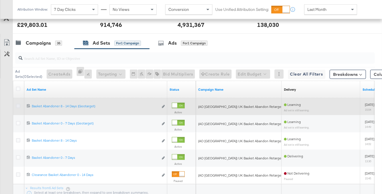
click at [19, 104] on icon at bounding box center [18, 106] width 4 height 4
click at [0, 0] on input "checkbox" at bounding box center [0, 0] width 0 height 0
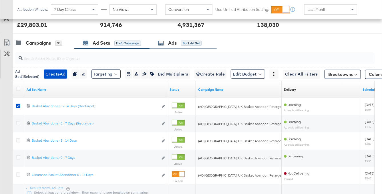
click at [202, 37] on div "Ads for 1 Ad Set" at bounding box center [182, 43] width 67 height 12
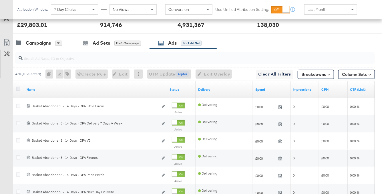
click at [16, 88] on icon at bounding box center [18, 89] width 4 height 4
click at [0, 0] on input "checkbox" at bounding box center [0, 0] width 0 height 0
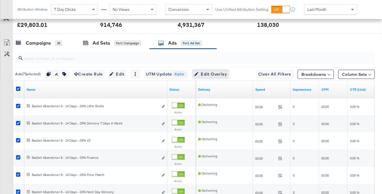
click at [213, 73] on span "Edit Overlay Edit overlays for 7 ads" at bounding box center [210, 74] width 33 height 7
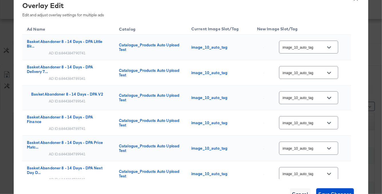
scroll to position [205, 0]
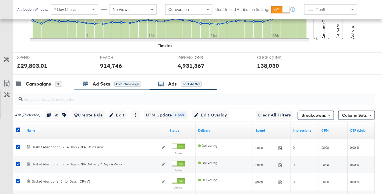
click at [120, 81] on div "Ad Sets for 1 Campaign" at bounding box center [112, 84] width 58 height 7
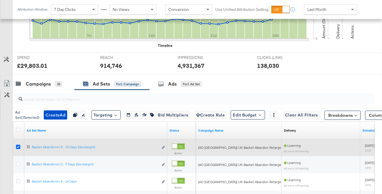
click at [19, 145] on icon at bounding box center [18, 147] width 4 height 4
click at [0, 0] on input "checkbox" at bounding box center [0, 0] width 0 height 0
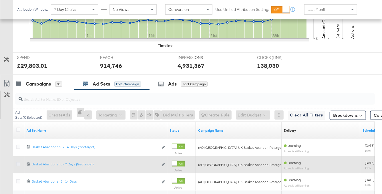
click at [19, 165] on icon at bounding box center [18, 164] width 4 height 4
click at [0, 0] on input "checkbox" at bounding box center [0, 0] width 0 height 0
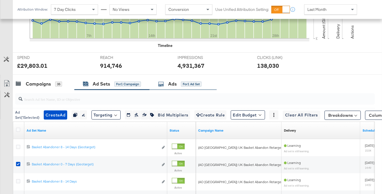
click at [173, 86] on div "Ads" at bounding box center [172, 84] width 9 height 7
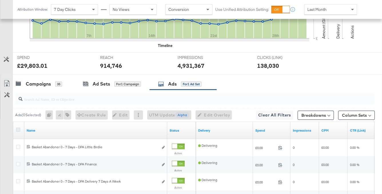
click at [18, 129] on icon at bounding box center [18, 129] width 4 height 4
click at [0, 0] on input "checkbox" at bounding box center [0, 0] width 0 height 0
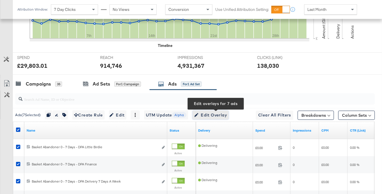
click at [207, 116] on span "Edit Overlay Edit overlays for 7 ads" at bounding box center [210, 114] width 33 height 7
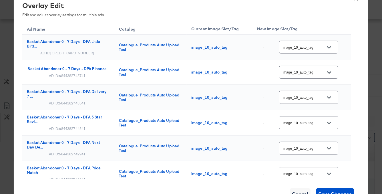
scroll to position [174, 0]
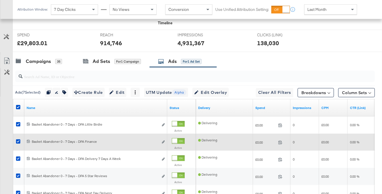
scroll to position [234, 0]
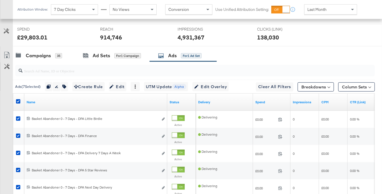
click at [95, 62] on div at bounding box center [194, 70] width 362 height 18
click at [95, 57] on div "Ad Sets" at bounding box center [101, 55] width 17 height 7
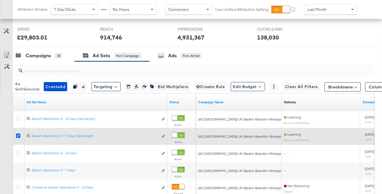
click at [18, 136] on icon at bounding box center [18, 135] width 4 height 4
click at [0, 0] on input "checkbox" at bounding box center [0, 0] width 0 height 0
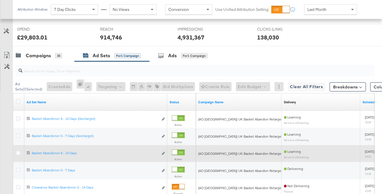
click at [16, 154] on div at bounding box center [19, 153] width 11 height 10
click at [18, 153] on icon at bounding box center [18, 153] width 4 height 4
click at [0, 0] on input "checkbox" at bounding box center [0, 0] width 0 height 0
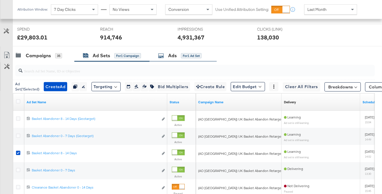
click at [179, 54] on div "Ads for 1 Ad Set" at bounding box center [179, 55] width 43 height 7
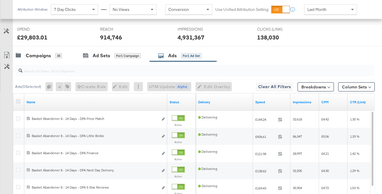
click at [19, 99] on icon at bounding box center [18, 101] width 4 height 4
click at [0, 0] on input "checkbox" at bounding box center [0, 0] width 0 height 0
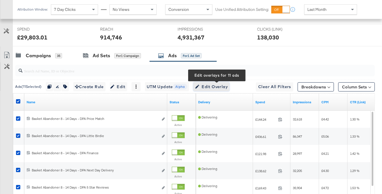
click at [214, 85] on span "Edit Overlay Edit overlays for 11 ads" at bounding box center [211, 86] width 33 height 7
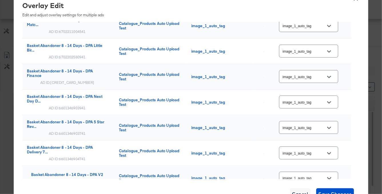
scroll to position [0, 0]
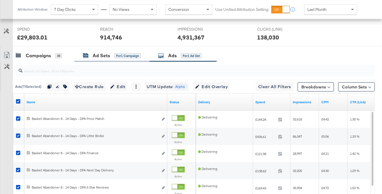
click at [112, 56] on div "Ad Sets for 1 Campaign" at bounding box center [112, 55] width 58 height 7
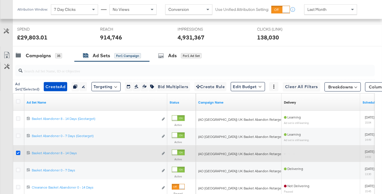
click at [18, 151] on icon at bounding box center [18, 153] width 4 height 4
click at [0, 0] on input "checkbox" at bounding box center [0, 0] width 0 height 0
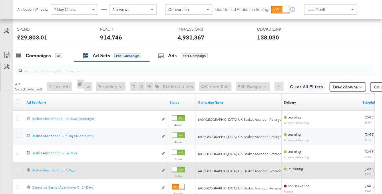
click at [18, 169] on icon at bounding box center [18, 170] width 4 height 4
click at [0, 0] on input "checkbox" at bounding box center [0, 0] width 0 height 0
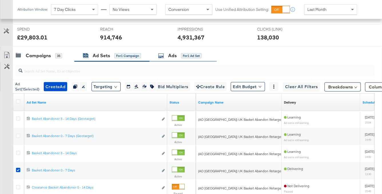
click at [173, 58] on div "Ads" at bounding box center [172, 55] width 9 height 7
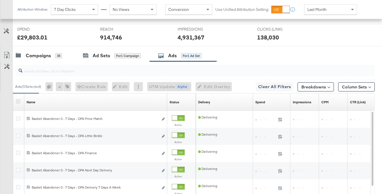
click at [17, 101] on icon at bounding box center [18, 101] width 4 height 4
click at [0, 0] on input "checkbox" at bounding box center [0, 0] width 0 height 0
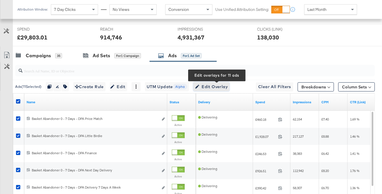
click at [211, 83] on span "Edit Overlay Edit overlays for 11 ads" at bounding box center [211, 86] width 33 height 7
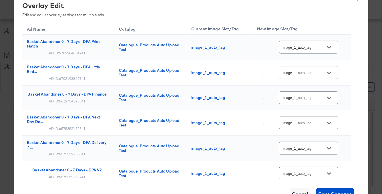
scroll to position [197, 0]
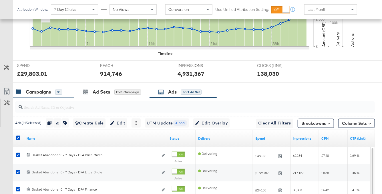
click at [46, 93] on div "Campaigns" at bounding box center [38, 92] width 25 height 7
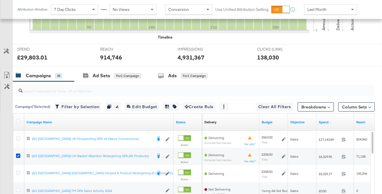
scroll to position [237, 0]
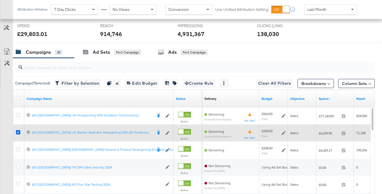
click at [18, 130] on icon at bounding box center [18, 132] width 4 height 4
click at [0, 0] on input "checkbox" at bounding box center [0, 0] width 0 height 0
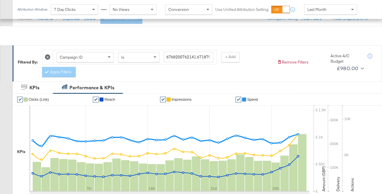
scroll to position [0, 0]
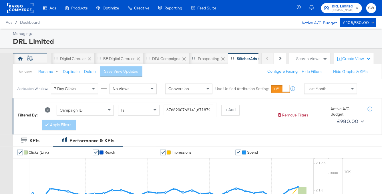
click at [41, 56] on div "SW" at bounding box center [30, 58] width 34 height 11
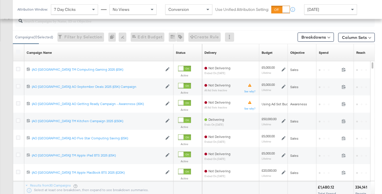
scroll to position [262, 0]
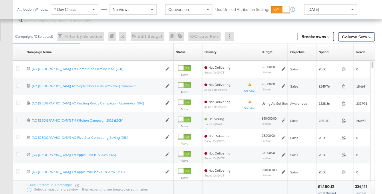
click at [331, 51] on div "Spend Sorting Unavailable" at bounding box center [334, 51] width 37 height 9
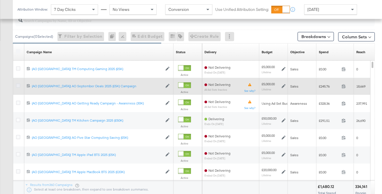
click at [19, 85] on icon at bounding box center [18, 85] width 4 height 4
click at [0, 0] on input "checkbox" at bounding box center [0, 0] width 0 height 0
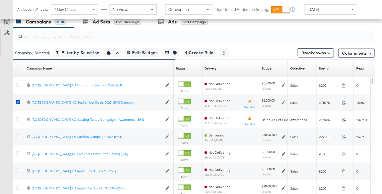
scroll to position [238, 0]
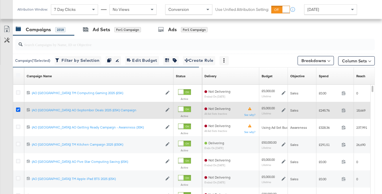
click at [18, 109] on icon at bounding box center [18, 109] width 4 height 4
click at [0, 0] on input "checkbox" at bounding box center [0, 0] width 0 height 0
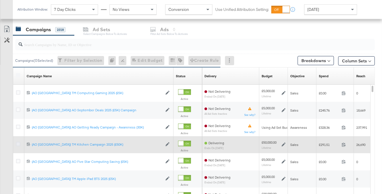
click at [18, 142] on icon at bounding box center [18, 144] width 4 height 4
click at [0, 0] on input "checkbox" at bounding box center [0, 0] width 0 height 0
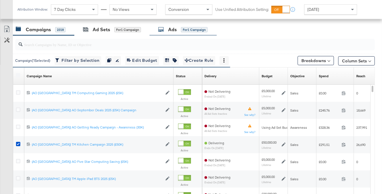
click at [174, 30] on div "Ads" at bounding box center [172, 29] width 9 height 7
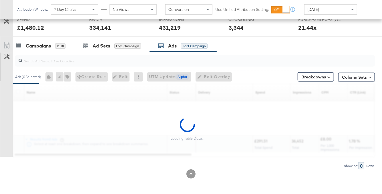
click at [135, 62] on input "search" at bounding box center [183, 58] width 320 height 11
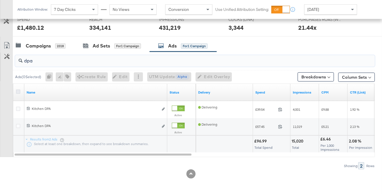
type input "dpa"
click at [19, 89] on icon at bounding box center [18, 91] width 4 height 4
click at [0, 0] on input "checkbox" at bounding box center [0, 0] width 0 height 0
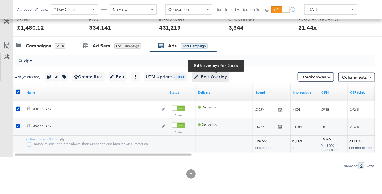
click at [212, 75] on span "Edit Overlay Edit overlays for 2 ads" at bounding box center [210, 76] width 33 height 7
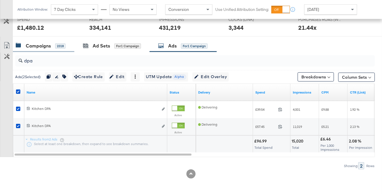
click at [37, 42] on div "Campaigns 2318" at bounding box center [43, 46] width 61 height 12
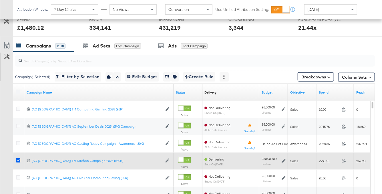
click at [17, 159] on icon at bounding box center [18, 160] width 4 height 4
click at [0, 0] on input "checkbox" at bounding box center [0, 0] width 0 height 0
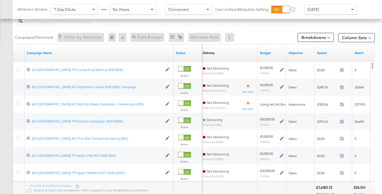
scroll to position [267, 0]
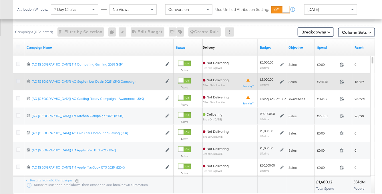
click at [19, 81] on icon at bounding box center [18, 81] width 4 height 4
click at [0, 0] on input "checkbox" at bounding box center [0, 0] width 0 height 0
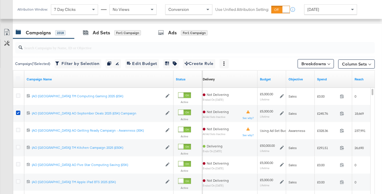
scroll to position [228, 0]
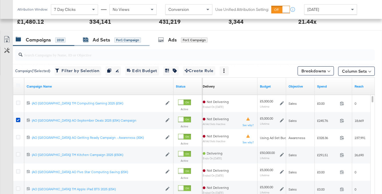
click at [134, 37] on span "for 1 Campaign" at bounding box center [127, 39] width 27 height 5
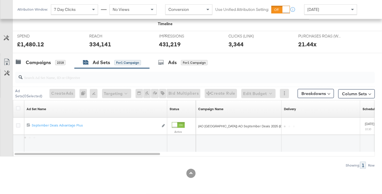
scroll to position [205, 0]
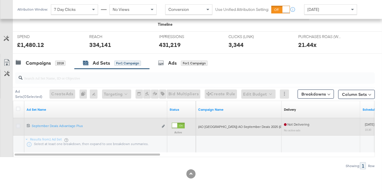
click at [19, 125] on icon at bounding box center [18, 126] width 4 height 4
click at [0, 0] on input "checkbox" at bounding box center [0, 0] width 0 height 0
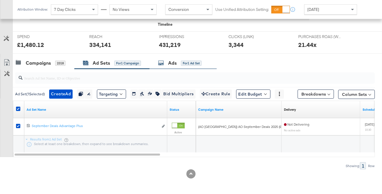
click at [181, 64] on div "Ads for 1 Ad Set" at bounding box center [179, 63] width 43 height 7
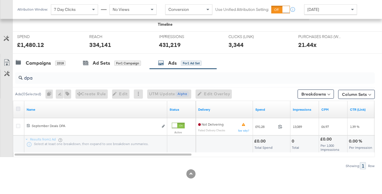
click at [19, 107] on icon at bounding box center [18, 109] width 4 height 4
click at [0, 0] on input "checkbox" at bounding box center [0, 0] width 0 height 0
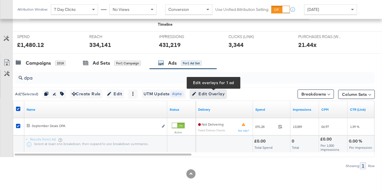
click at [220, 94] on span "Edit Overlay Edit overlays for 1 ad" at bounding box center [208, 93] width 33 height 7
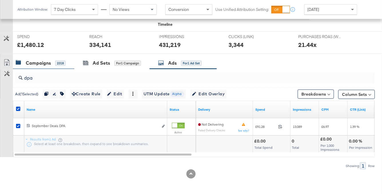
click at [47, 62] on div "Campaigns" at bounding box center [38, 63] width 25 height 7
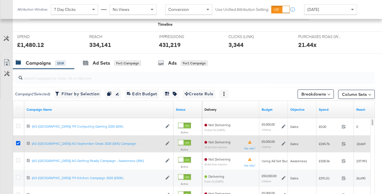
click at [17, 141] on icon at bounding box center [18, 143] width 4 height 4
click at [0, 0] on input "checkbox" at bounding box center [0, 0] width 0 height 0
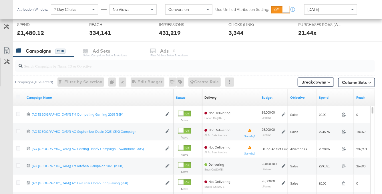
scroll to position [218, 0]
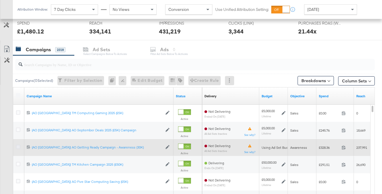
click at [17, 145] on icon at bounding box center [18, 147] width 4 height 4
click at [0, 0] on input "checkbox" at bounding box center [0, 0] width 0 height 0
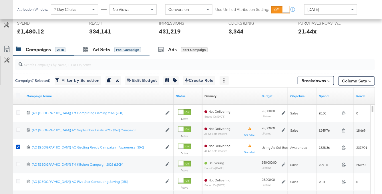
click at [93, 55] on div "Ad Sets for 1 Campaign" at bounding box center [111, 49] width 75 height 12
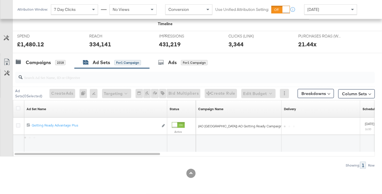
scroll to position [205, 0]
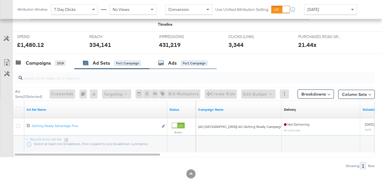
click at [183, 63] on div "for 1 Campaign" at bounding box center [194, 63] width 27 height 5
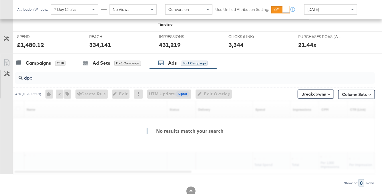
scroll to position [218, 0]
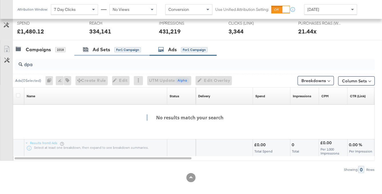
click at [107, 53] on div "Ad Sets for 1 Campaign" at bounding box center [111, 49] width 75 height 12
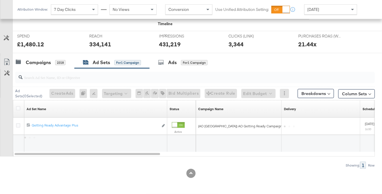
scroll to position [205, 0]
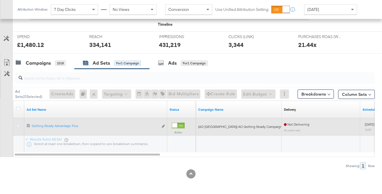
click at [18, 125] on icon at bounding box center [18, 126] width 4 height 4
click at [0, 0] on input "checkbox" at bounding box center [0, 0] width 0 height 0
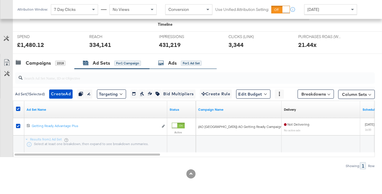
click at [176, 60] on div "Ads" at bounding box center [172, 63] width 9 height 7
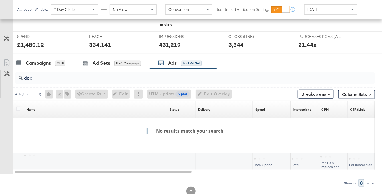
scroll to position [218, 0]
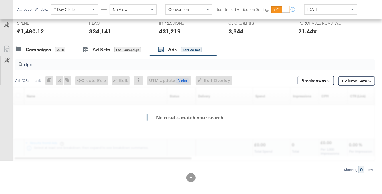
click at [38, 67] on input "dpa" at bounding box center [183, 62] width 320 height 11
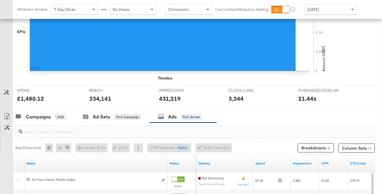
scroll to position [159, 0]
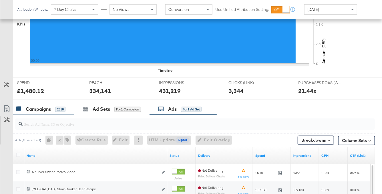
click at [47, 108] on div "Campaigns" at bounding box center [38, 109] width 25 height 7
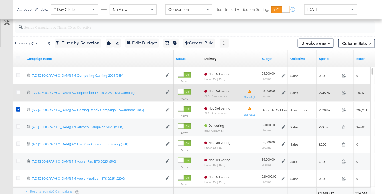
scroll to position [263, 0]
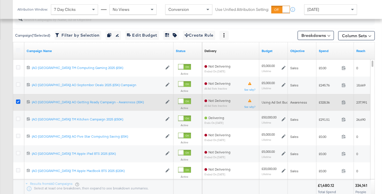
click at [17, 102] on icon at bounding box center [18, 101] width 4 height 4
click at [0, 0] on input "checkbox" at bounding box center [0, 0] width 0 height 0
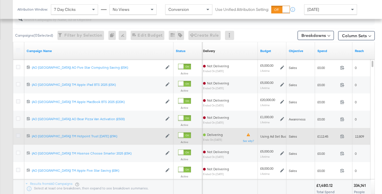
click at [19, 135] on icon at bounding box center [18, 135] width 4 height 4
click at [0, 0] on input "checkbox" at bounding box center [0, 0] width 0 height 0
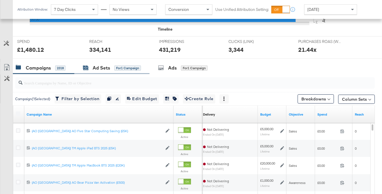
scroll to position [184, 0]
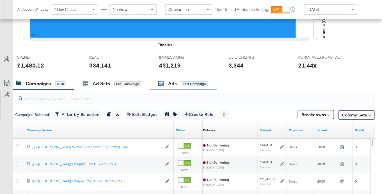
click at [170, 81] on div "Ads" at bounding box center [172, 83] width 9 height 7
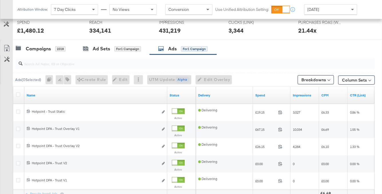
scroll to position [236, 0]
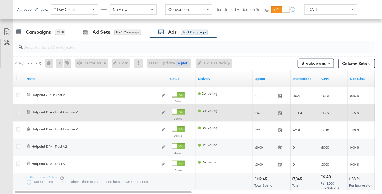
click at [17, 111] on icon at bounding box center [18, 112] width 4 height 4
click at [0, 0] on input "checkbox" at bounding box center [0, 0] width 0 height 0
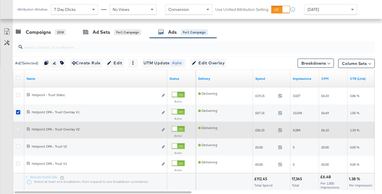
click at [17, 127] on icon at bounding box center [18, 129] width 4 height 4
click at [0, 0] on input "checkbox" at bounding box center [0, 0] width 0 height 0
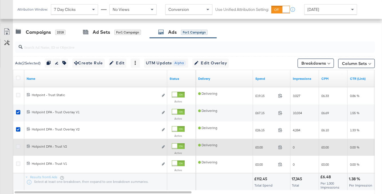
click at [18, 145] on icon at bounding box center [18, 146] width 4 height 4
click at [0, 0] on input "checkbox" at bounding box center [0, 0] width 0 height 0
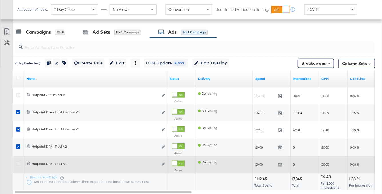
click at [18, 162] on icon at bounding box center [18, 163] width 4 height 4
click at [0, 0] on input "checkbox" at bounding box center [0, 0] width 0 height 0
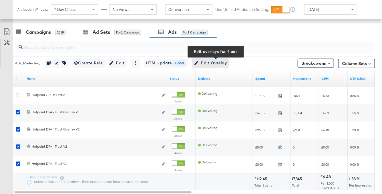
click at [210, 62] on span "Edit Overlay Edit overlays for 4 ads" at bounding box center [210, 62] width 33 height 7
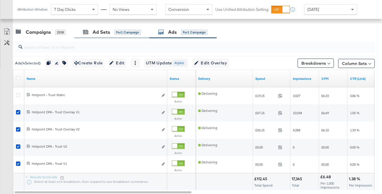
click at [125, 36] on div "Ad Sets for 1 Campaign" at bounding box center [111, 32] width 75 height 12
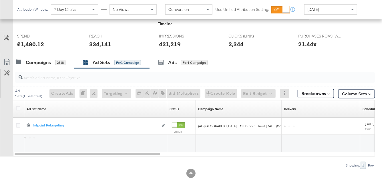
scroll to position [205, 0]
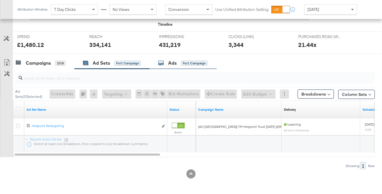
click at [174, 61] on div "Ads" at bounding box center [172, 63] width 9 height 7
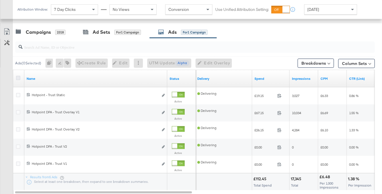
click at [17, 76] on icon at bounding box center [18, 78] width 4 height 4
click at [0, 0] on input "checkbox" at bounding box center [0, 0] width 0 height 0
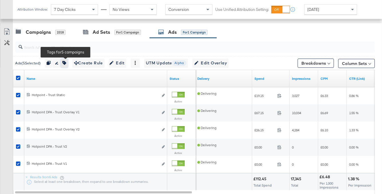
click at [66, 64] on icon "button" at bounding box center [64, 63] width 4 height 4
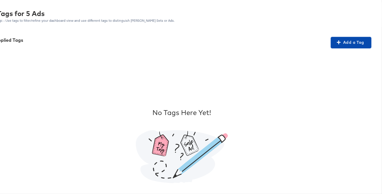
click at [351, 47] on button "Add a Tag" at bounding box center [351, 42] width 41 height 11
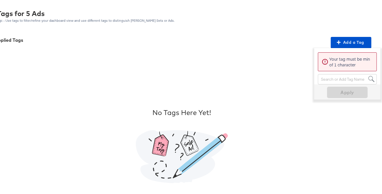
click at [342, 77] on div "Search or Add Tag Name" at bounding box center [347, 79] width 58 height 10
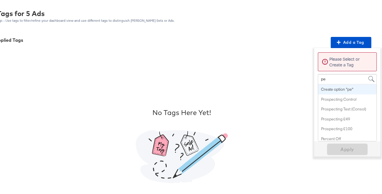
type input "per"
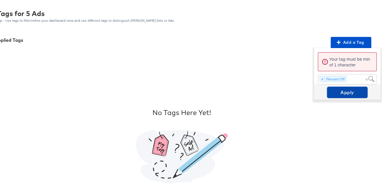
click at [345, 94] on span "Apply" at bounding box center [347, 92] width 36 height 8
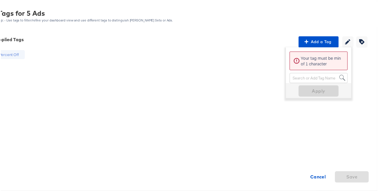
scroll to position [229, 0]
click at [323, 180] on strong "Cancel" at bounding box center [322, 179] width 16 height 8
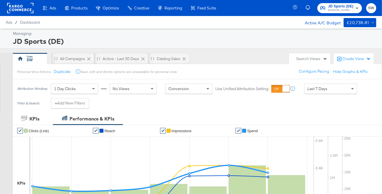
click at [353, 6] on span "JD Sports (DE)" at bounding box center [340, 6] width 25 height 6
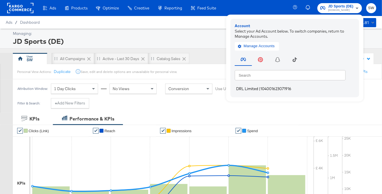
click at [247, 88] on span "DRL Limited" at bounding box center [247, 88] width 22 height 5
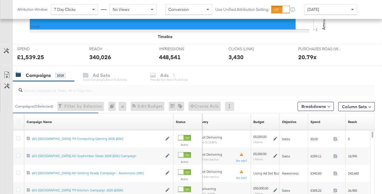
scroll to position [224, 0]
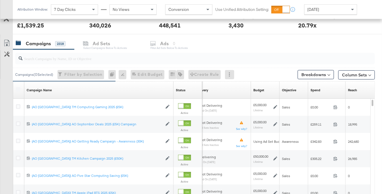
click at [328, 89] on div "Spend Sorting Unavailable" at bounding box center [326, 89] width 37 height 9
click at [324, 91] on link "Spend" at bounding box center [326, 90] width 33 height 5
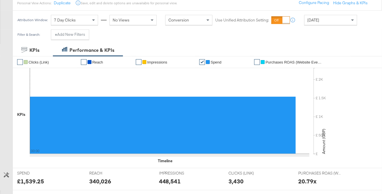
scroll to position [0, 0]
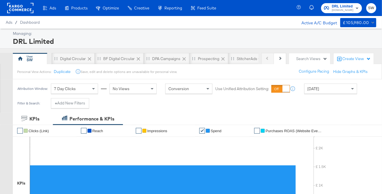
click at [25, 9] on rect at bounding box center [20, 8] width 26 height 10
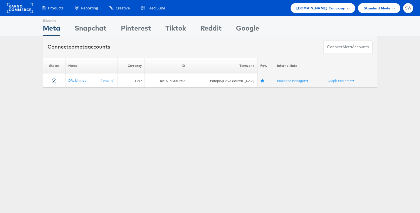
click at [329, 10] on span "[DOMAIN_NAME] Company" at bounding box center [320, 8] width 49 height 6
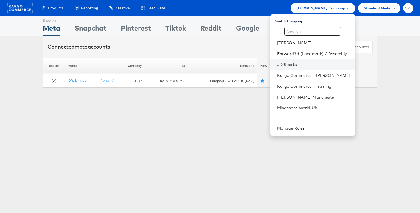
click at [291, 68] on li "JD Sports" at bounding box center [312, 64] width 85 height 11
click at [287, 64] on link "JD Sports" at bounding box center [313, 65] width 73 height 6
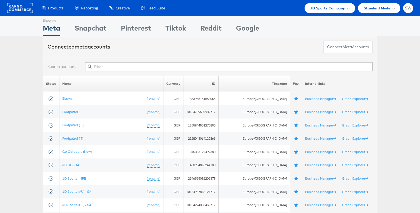
click at [130, 70] on input "text" at bounding box center [228, 66] width 287 height 9
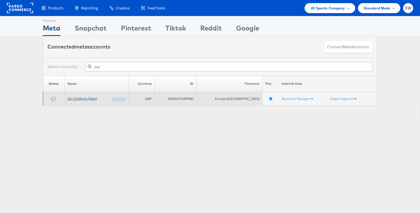
type input "out"
click at [87, 98] on link "Go Outdoors (New)" at bounding box center [81, 98] width 29 height 4
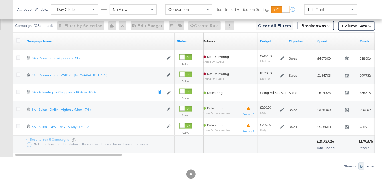
scroll to position [336, 0]
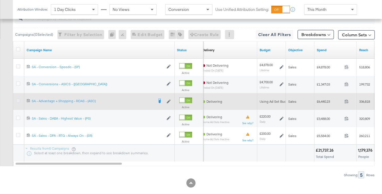
click at [19, 99] on icon at bounding box center [18, 101] width 4 height 4
click at [0, 0] on input "checkbox" at bounding box center [0, 0] width 0 height 0
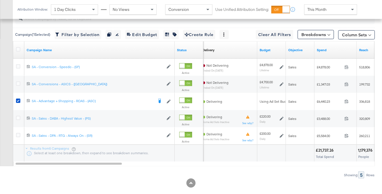
scroll to position [279, 0]
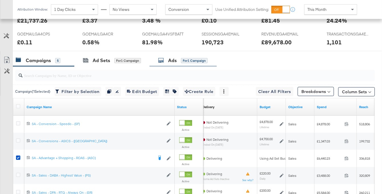
click at [200, 63] on div "Ads for 1 Campaign" at bounding box center [182, 60] width 49 height 7
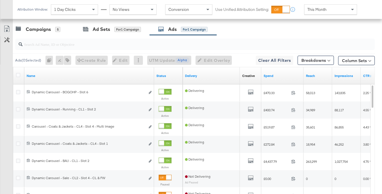
scroll to position [347, 0]
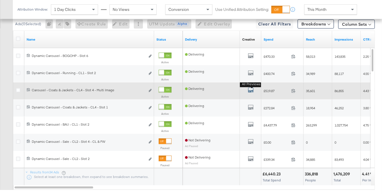
click at [249, 89] on icon "default" at bounding box center [251, 90] width 6 height 6
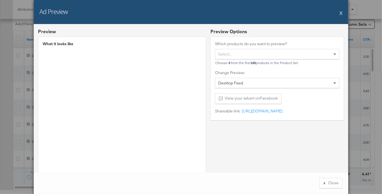
click at [340, 13] on button "X" at bounding box center [340, 12] width 3 height 11
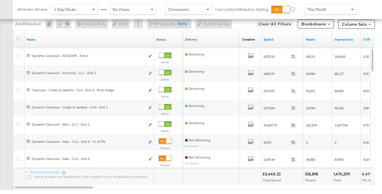
click at [18, 37] on icon at bounding box center [18, 39] width 4 height 4
click at [0, 0] on input "checkbox" at bounding box center [0, 0] width 0 height 0
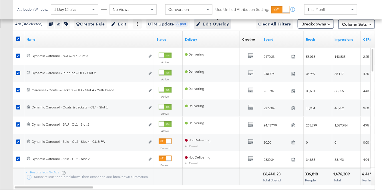
click at [213, 21] on span "Edit Overlay Edit overlays for 34 ads" at bounding box center [212, 24] width 33 height 7
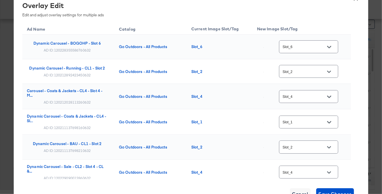
click at [305, 47] on input "Slot_6" at bounding box center [303, 47] width 45 height 7
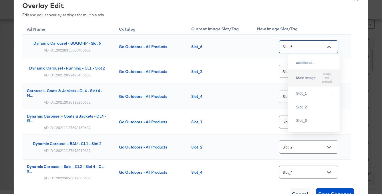
scroll to position [93, 0]
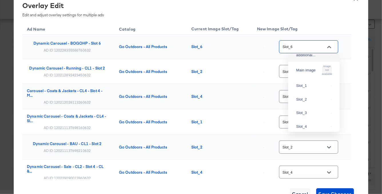
click at [312, 60] on div "additional..." at bounding box center [314, 55] width 42 height 10
type input "additional_overlay_6"
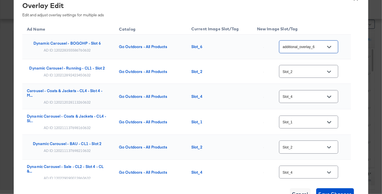
click at [309, 75] on div "Slot_2" at bounding box center [308, 71] width 59 height 13
click at [325, 73] on div at bounding box center [329, 71] width 12 height 9
click at [331, 73] on icon "Open" at bounding box center [329, 72] width 4 height 4
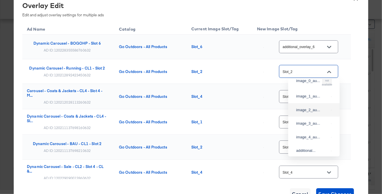
scroll to position [6, 0]
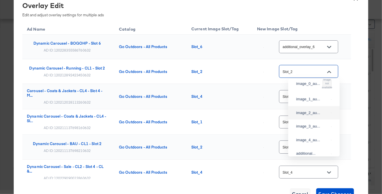
click at [318, 114] on div "image_2_au..." at bounding box center [314, 113] width 42 height 10
type input "image_2_auto_tag"
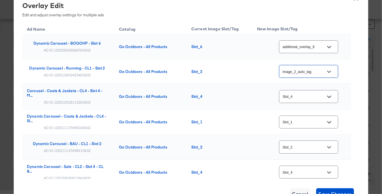
click at [331, 98] on icon "Open" at bounding box center [329, 97] width 4 height 4
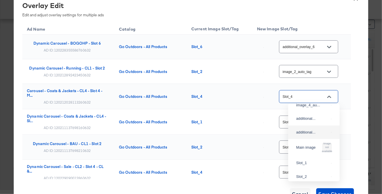
scroll to position [61, 0]
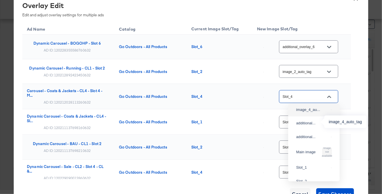
click at [315, 113] on div "image_4_au..." at bounding box center [312, 110] width 33 height 6
type input "image_4_auto_tag"
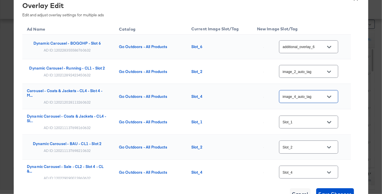
click at [327, 121] on button "Open" at bounding box center [329, 122] width 9 height 9
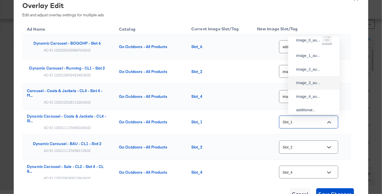
scroll to position [0, 0]
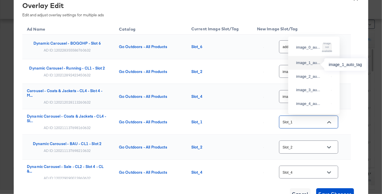
click at [315, 64] on div "image_1_au..." at bounding box center [312, 63] width 33 height 6
type input "image_1_auto_tag"
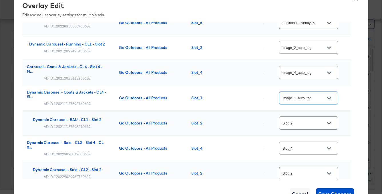
scroll to position [25, 0]
click at [331, 123] on icon "Open" at bounding box center [329, 122] width 4 height 2
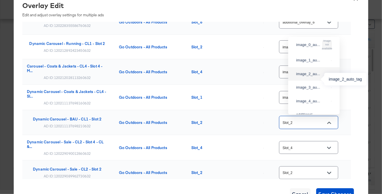
scroll to position [0, 0]
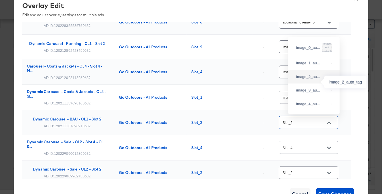
click at [310, 80] on div "image_2_au..." at bounding box center [312, 77] width 33 height 6
type input "image_2_auto_tag"
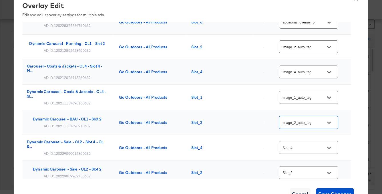
click at [315, 145] on input "Slot_4" at bounding box center [303, 147] width 45 height 7
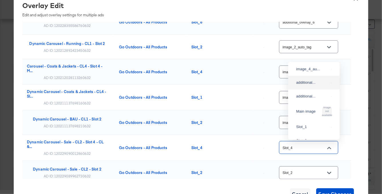
scroll to position [54, 0]
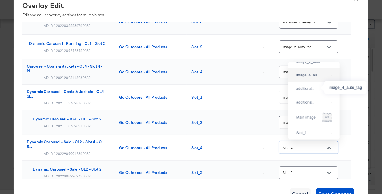
click at [315, 78] on div "image_4_au..." at bounding box center [312, 75] width 33 height 6
type input "image_4_auto_tag"
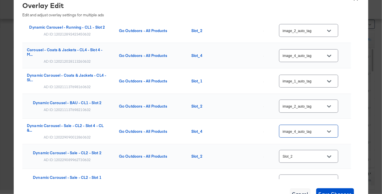
scroll to position [48, 0]
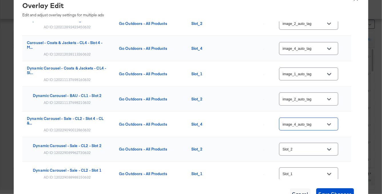
click at [329, 149] on icon "Open" at bounding box center [329, 149] width 4 height 2
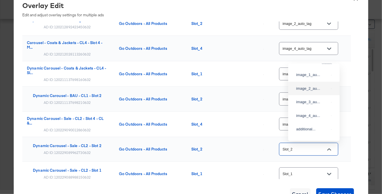
scroll to position [14, 0]
click at [320, 94] on div "image_2_au..." at bounding box center [314, 89] width 42 height 10
type input "image_2_auto_tag"
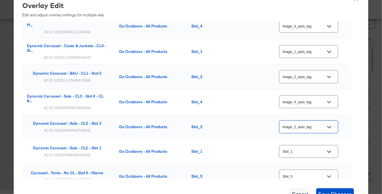
scroll to position [71, 0]
click at [329, 149] on button "Open" at bounding box center [329, 151] width 9 height 9
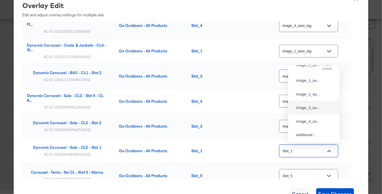
scroll to position [10, 0]
click at [315, 85] on div "image_1_au..." at bounding box center [312, 82] width 33 height 6
type input "image_1_auto_tag"
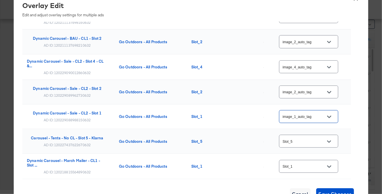
scroll to position [106, 0]
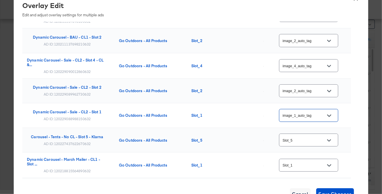
click at [323, 138] on input "Slot_5" at bounding box center [303, 140] width 45 height 7
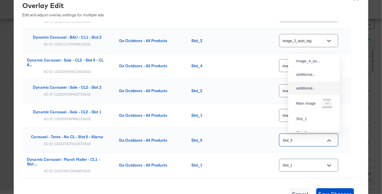
scroll to position [60, 0]
click at [315, 78] on div "additional..." at bounding box center [312, 75] width 33 height 6
type input "additional_overlay_5"
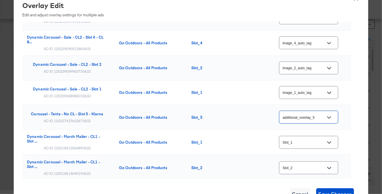
scroll to position [135, 0]
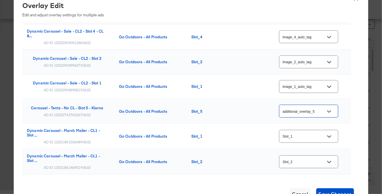
click at [328, 133] on button "Open" at bounding box center [329, 136] width 9 height 9
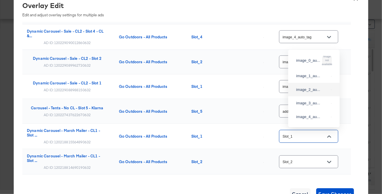
scroll to position [346, 0]
click at [313, 82] on div "image_1_au..." at bounding box center [314, 77] width 42 height 10
type input "image_1_auto_tag"
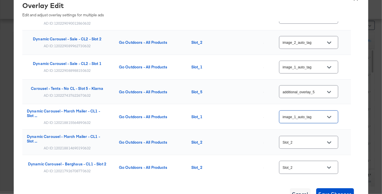
scroll to position [162, 0]
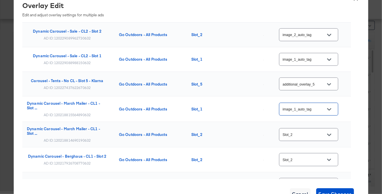
click at [326, 137] on div at bounding box center [329, 134] width 12 height 9
click at [325, 133] on div at bounding box center [329, 134] width 12 height 9
click at [329, 134] on icon "Open" at bounding box center [329, 134] width 4 height 2
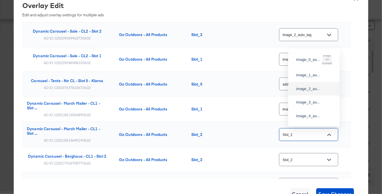
scroll to position [0, 0]
click at [314, 94] on div "image_2_au..." at bounding box center [314, 89] width 42 height 10
type input "image_2_auto_tag"
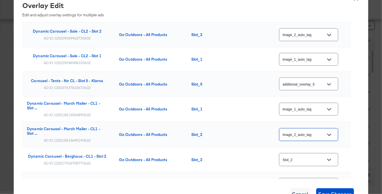
click at [318, 161] on input "Slot_2" at bounding box center [303, 159] width 45 height 7
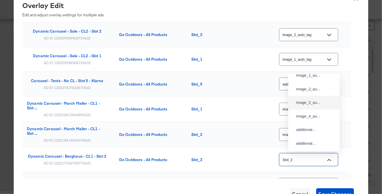
scroll to position [19, 0]
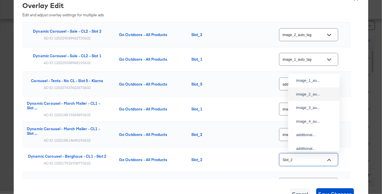
click at [314, 97] on div "image_2_au..." at bounding box center [312, 94] width 33 height 6
type input "image_2_auto_tag"
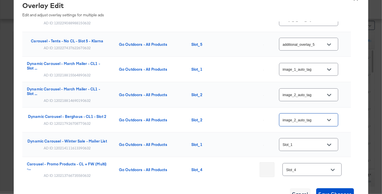
scroll to position [221, 0]
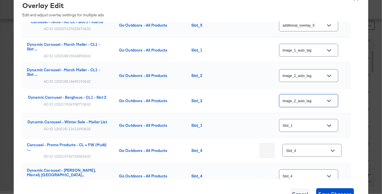
click at [327, 123] on button "Open" at bounding box center [329, 125] width 9 height 9
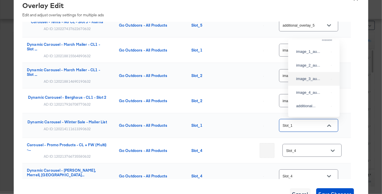
scroll to position [0, 0]
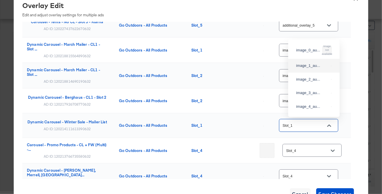
click at [313, 69] on div "image_1_au..." at bounding box center [312, 66] width 33 height 6
type input "image_1_auto_tag"
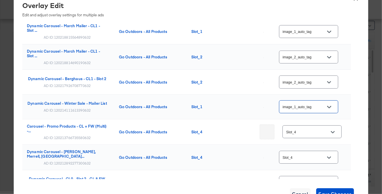
scroll to position [241, 0]
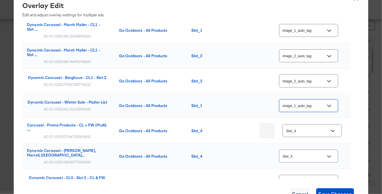
click at [323, 127] on input "Slot_4" at bounding box center [307, 130] width 45 height 7
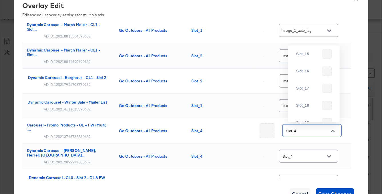
scroll to position [0, 0]
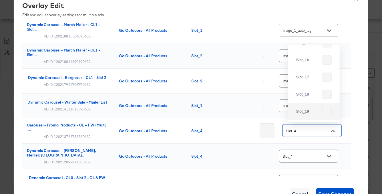
click at [344, 111] on div "image_1_auto_tag" at bounding box center [300, 105] width 87 height 15
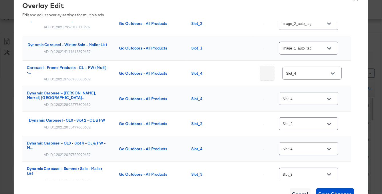
click at [325, 98] on div at bounding box center [329, 99] width 12 height 9
click at [331, 97] on icon "Open" at bounding box center [329, 99] width 4 height 4
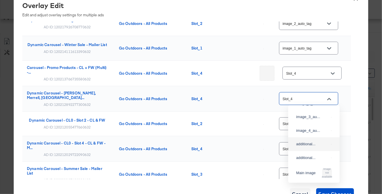
scroll to position [41, 0]
click at [311, 134] on div "image_4_au..." at bounding box center [312, 131] width 33 height 6
type input "image_4_auto_tag"
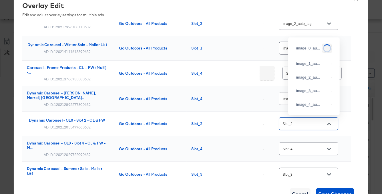
click at [319, 123] on input "Slot_2" at bounding box center [303, 124] width 45 height 7
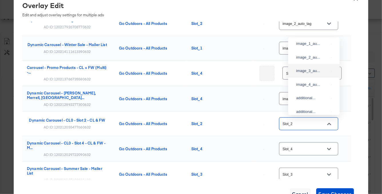
scroll to position [18, 0]
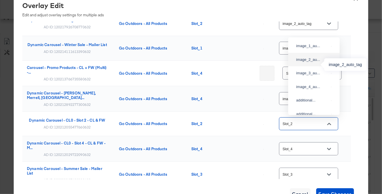
click at [314, 63] on div "image_2_au..." at bounding box center [312, 60] width 33 height 6
type input "image_2_auto_tag"
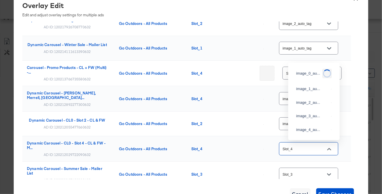
click at [316, 151] on input "Slot_4" at bounding box center [303, 148] width 45 height 7
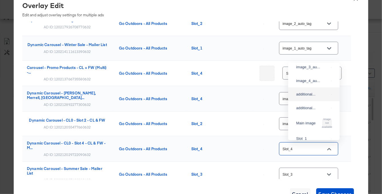
scroll to position [43, 0]
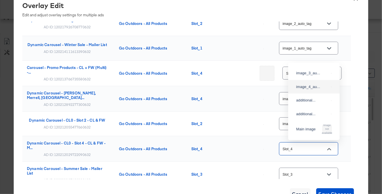
click at [312, 92] on div "image_4_au..." at bounding box center [314, 87] width 42 height 10
type input "image_4_auto_tag"
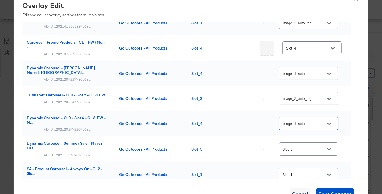
scroll to position [342, 0]
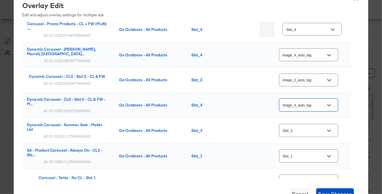
click at [315, 130] on input "Slot_3" at bounding box center [303, 130] width 45 height 7
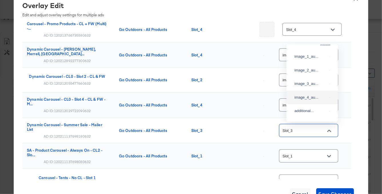
scroll to position [11, 0]
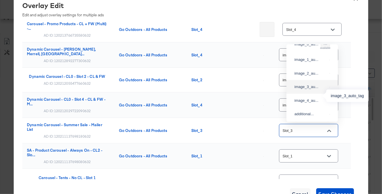
click at [315, 90] on div "image_3_au..." at bounding box center [310, 87] width 33 height 6
type input "image_3_auto_tag"
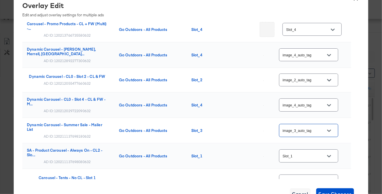
click at [312, 156] on input "Slot_1" at bounding box center [303, 156] width 45 height 7
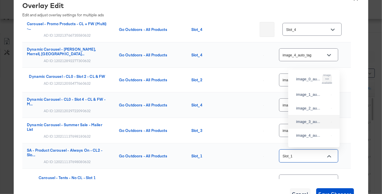
scroll to position [0, 0]
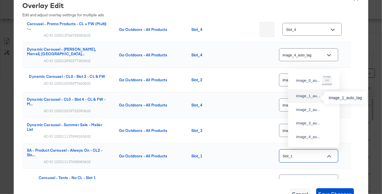
click at [314, 99] on div "image_1_au..." at bounding box center [312, 96] width 33 height 6
type input "image_1_auto_tag"
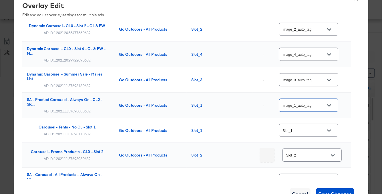
scroll to position [414, 0]
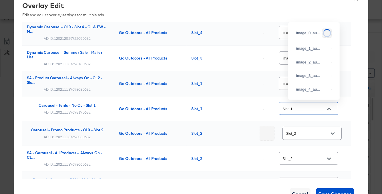
click at [317, 107] on input "Slot_1" at bounding box center [303, 108] width 45 height 7
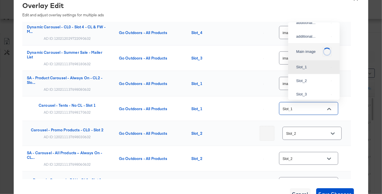
scroll to position [0, 0]
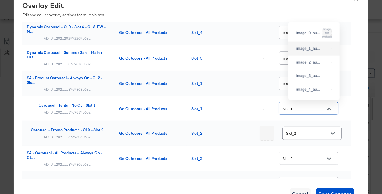
click at [312, 53] on div "image_1_au..." at bounding box center [314, 48] width 42 height 10
type input "image_1_auto_tag"
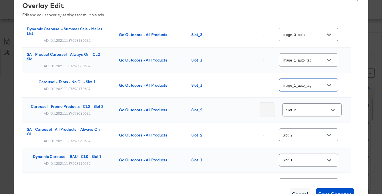
scroll to position [462, 0]
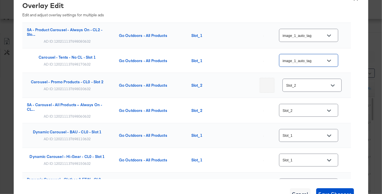
click at [314, 108] on input "Slot_2" at bounding box center [303, 110] width 45 height 7
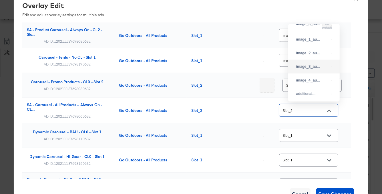
scroll to position [0, 0]
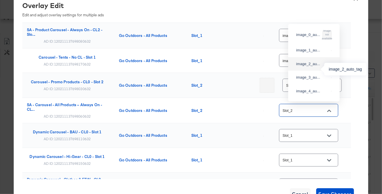
click at [312, 67] on div "image_2_au..." at bounding box center [312, 64] width 33 height 6
type input "image_2_auto_tag"
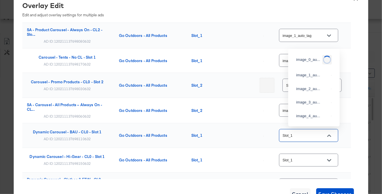
click at [311, 132] on input "Slot_1" at bounding box center [303, 135] width 45 height 7
click at [309, 76] on div "image_1_au..." at bounding box center [312, 75] width 33 height 6
type input "image_1_auto_tag"
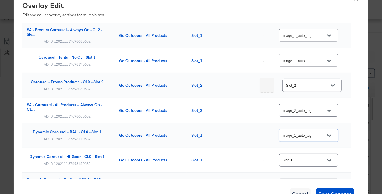
click at [307, 161] on input "Slot_1" at bounding box center [303, 160] width 45 height 7
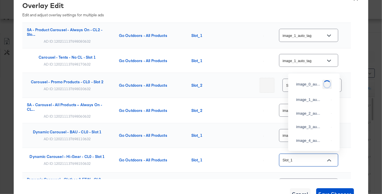
scroll to position [75, 0]
click at [310, 101] on div "image_1_au..." at bounding box center [312, 100] width 33 height 6
type input "image_1_auto_tag"
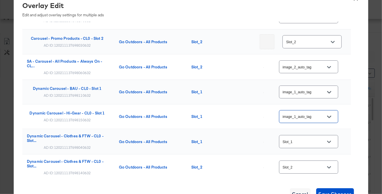
scroll to position [532, 0]
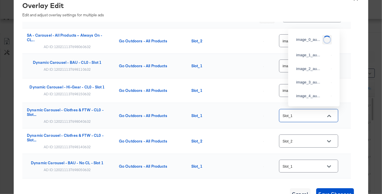
click at [324, 113] on input "Slot_1" at bounding box center [303, 115] width 45 height 7
click at [313, 58] on div "image_1_au..." at bounding box center [312, 55] width 33 height 6
type input "image_1_auto_tag"
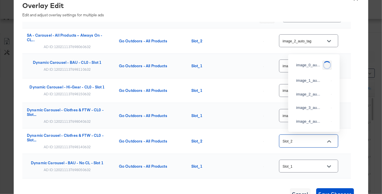
click at [312, 141] on input "Slot_2" at bounding box center [303, 141] width 45 height 7
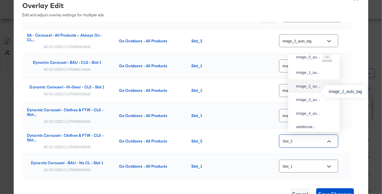
click at [310, 89] on div "image_2_au..." at bounding box center [312, 86] width 33 height 6
type input "image_2_auto_tag"
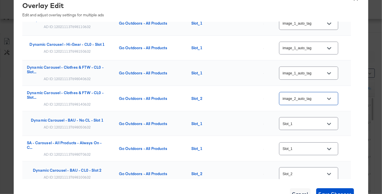
click at [315, 125] on input "Slot_1" at bounding box center [303, 123] width 45 height 7
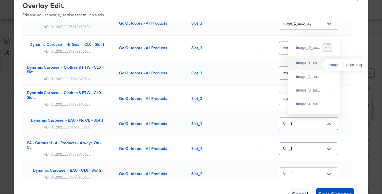
click at [309, 65] on div "image_1_au..." at bounding box center [312, 63] width 33 height 6
type input "image_1_auto_tag"
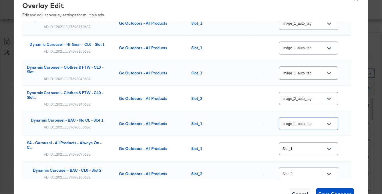
click at [307, 148] on input "Slot_1" at bounding box center [303, 148] width 45 height 7
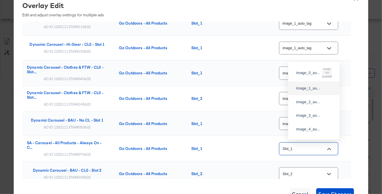
click at [309, 93] on div "image_1_au..." at bounding box center [314, 88] width 42 height 10
type input "image_1_auto_tag"
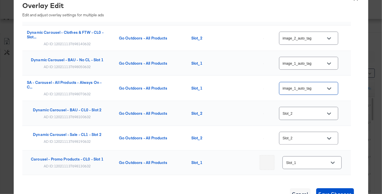
click at [312, 114] on input "Slot_2" at bounding box center [303, 113] width 45 height 7
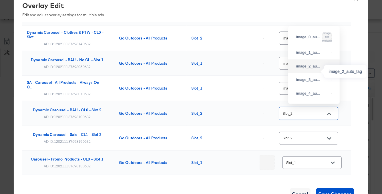
click at [312, 69] on div "image_2_au..." at bounding box center [312, 66] width 33 height 6
type input "image_2_auto_tag"
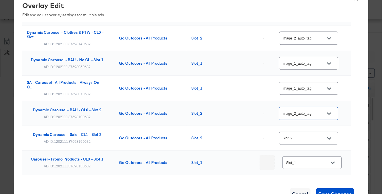
click at [311, 137] on input "Slot_2" at bounding box center [303, 138] width 45 height 7
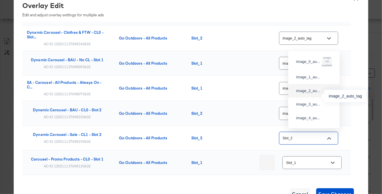
click at [307, 94] on div "image_2_au..." at bounding box center [312, 91] width 33 height 6
type input "image_2_auto_tag"
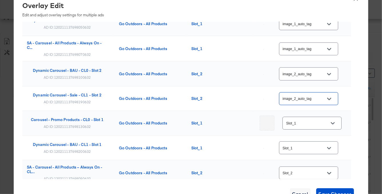
click at [312, 120] on input "Slot_1" at bounding box center [307, 123] width 45 height 7
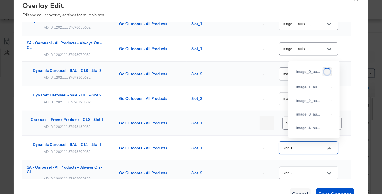
click at [320, 147] on input "Slot_1" at bounding box center [303, 148] width 45 height 7
click at [315, 89] on div "image_1_au..." at bounding box center [312, 87] width 33 height 6
type input "image_1_auto_tag"
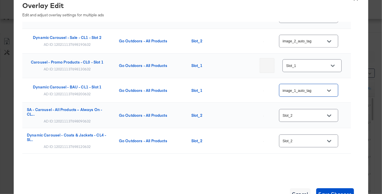
click at [317, 116] on input "Slot_2" at bounding box center [303, 115] width 45 height 7
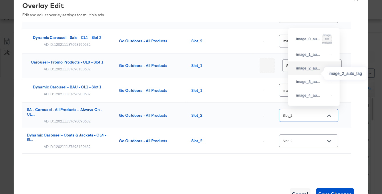
click at [311, 71] on div "image_2_au..." at bounding box center [312, 68] width 33 height 6
type input "image_2_auto_tag"
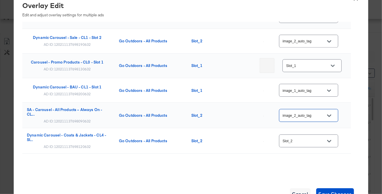
click at [312, 140] on input "Slot_2" at bounding box center [303, 141] width 45 height 7
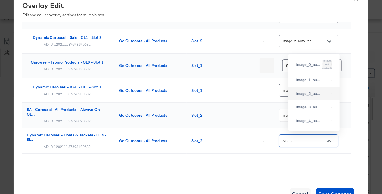
click at [314, 95] on div "image_2_au..." at bounding box center [314, 94] width 42 height 10
type input "image_2_auto_tag"
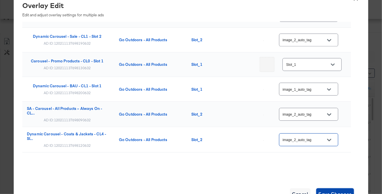
click at [335, 189] on button "Save Changes" at bounding box center [335, 193] width 38 height 11
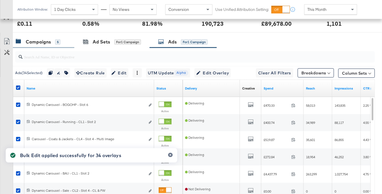
click at [49, 46] on div "Campaigns 5" at bounding box center [43, 42] width 61 height 12
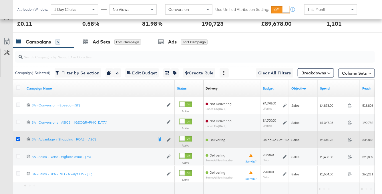
click at [18, 139] on icon at bounding box center [18, 139] width 4 height 4
click at [0, 0] on input "checkbox" at bounding box center [0, 0] width 0 height 0
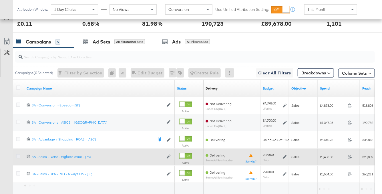
click at [18, 155] on icon at bounding box center [18, 156] width 4 height 4
click at [0, 0] on input "checkbox" at bounding box center [0, 0] width 0 height 0
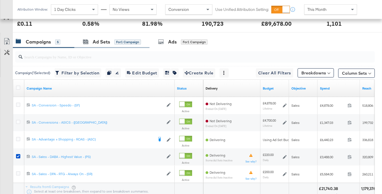
click at [110, 46] on div "Ad Sets for 1 Campaign" at bounding box center [111, 42] width 75 height 12
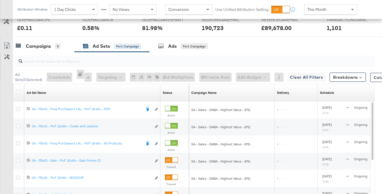
scroll to position [298, 0]
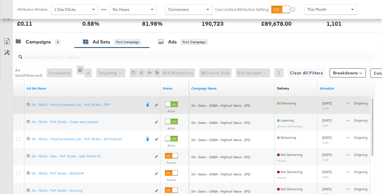
click at [19, 104] on icon at bounding box center [18, 105] width 4 height 4
click at [0, 0] on input "checkbox" at bounding box center [0, 0] width 0 height 0
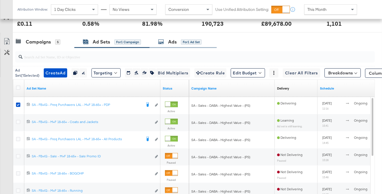
click at [186, 43] on div "for 1 Ad Set" at bounding box center [191, 41] width 21 height 5
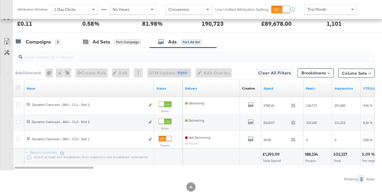
click at [19, 87] on icon at bounding box center [18, 87] width 4 height 4
click at [0, 0] on input "checkbox" at bounding box center [0, 0] width 0 height 0
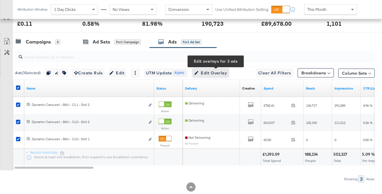
click at [205, 73] on span "Edit Overlay Edit overlays for 3 ads" at bounding box center [210, 72] width 33 height 7
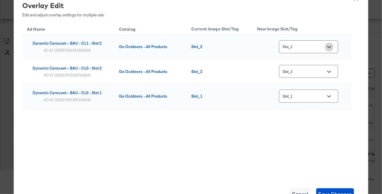
click at [331, 47] on icon "Open" at bounding box center [329, 47] width 4 height 2
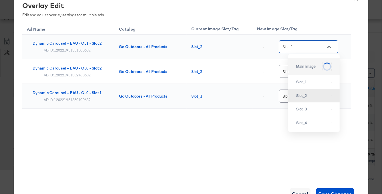
scroll to position [0, 0]
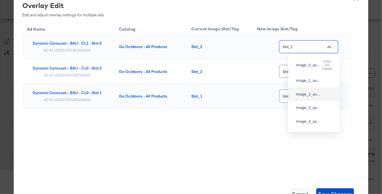
click at [309, 96] on div "image_2_au..." at bounding box center [314, 94] width 42 height 10
type input "image_2_auto_tag"
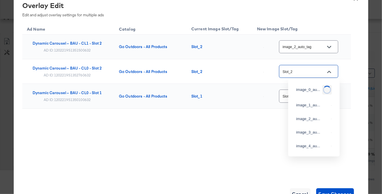
click at [317, 71] on input "Slot_2" at bounding box center [303, 71] width 45 height 7
click at [310, 122] on div "image_2_au..." at bounding box center [312, 119] width 33 height 6
type input "image_2_auto_tag"
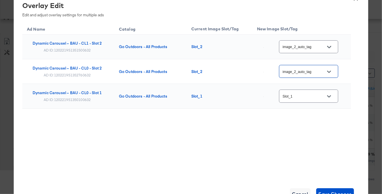
click at [310, 97] on input "Slot_1" at bounding box center [303, 96] width 45 height 7
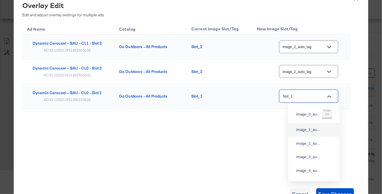
click at [309, 129] on div "image_1_au..." at bounding box center [312, 130] width 33 height 6
type input "image_1_auto_tag"
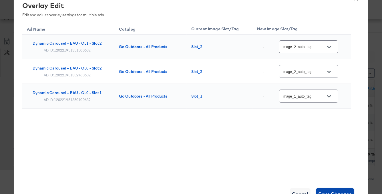
click at [331, 191] on span "Save Changes" at bounding box center [334, 194] width 33 height 8
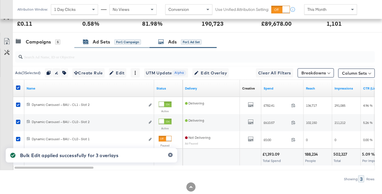
click at [113, 39] on div "Ad Sets for 1 Campaign" at bounding box center [112, 42] width 58 height 7
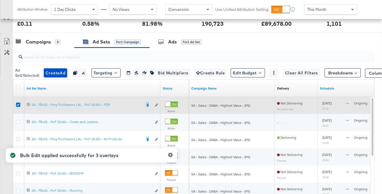
click at [16, 105] on icon at bounding box center [18, 105] width 4 height 4
click at [0, 0] on input "checkbox" at bounding box center [0, 0] width 0 height 0
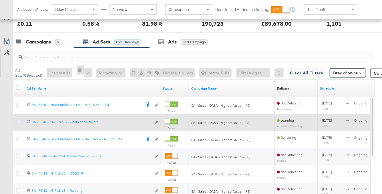
click at [18, 123] on icon at bounding box center [18, 122] width 4 height 4
click at [0, 0] on input "checkbox" at bounding box center [0, 0] width 0 height 0
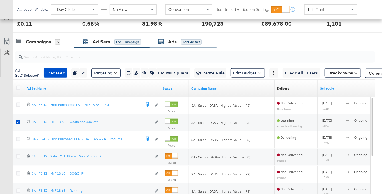
click at [180, 43] on div "Ads for 1 Ad Set" at bounding box center [179, 42] width 43 height 7
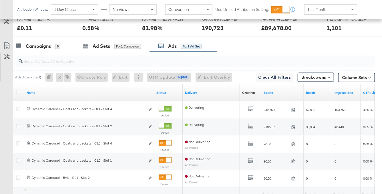
scroll to position [298, 0]
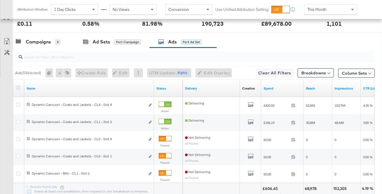
click at [17, 85] on icon at bounding box center [18, 87] width 4 height 4
click at [0, 0] on input "checkbox" at bounding box center [0, 0] width 0 height 0
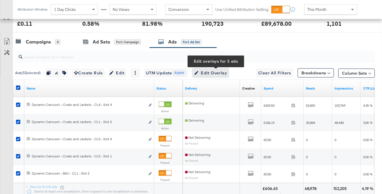
click at [221, 73] on span "Edit Overlay Edit overlays for 5 ads" at bounding box center [210, 72] width 33 height 7
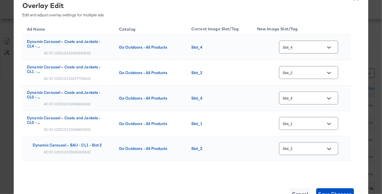
click at [317, 49] on input "Slot_4" at bounding box center [303, 47] width 45 height 7
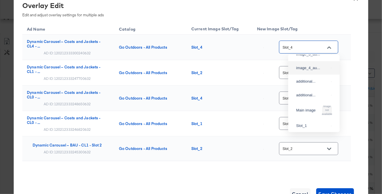
scroll to position [51, 0]
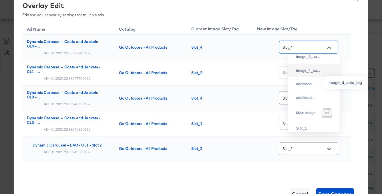
click at [314, 73] on div "image_4_au..." at bounding box center [312, 71] width 33 height 6
type input "image_4_auto_tag"
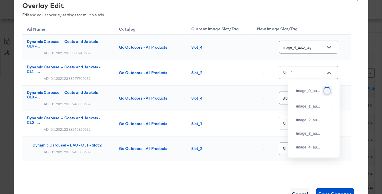
click at [312, 72] on input "Slot_2" at bounding box center [303, 72] width 45 height 7
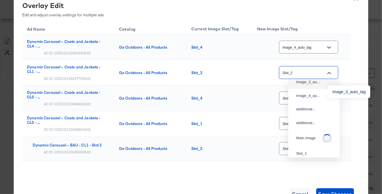
scroll to position [43, 0]
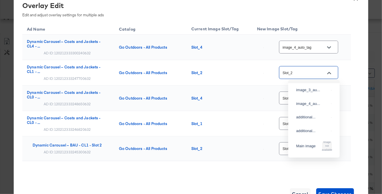
click at [310, 82] on div "image_2_au..." at bounding box center [314, 76] width 42 height 10
type input "image_2_auto_tag"
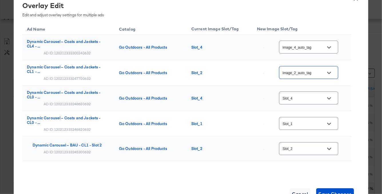
click at [311, 102] on div "Slot_4" at bounding box center [308, 97] width 59 height 13
click at [317, 96] on input "Slot_4" at bounding box center [303, 98] width 45 height 7
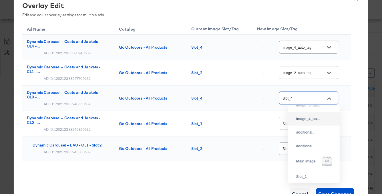
scroll to position [38, 0]
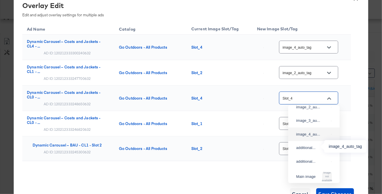
click at [312, 137] on div "image_4_au..." at bounding box center [312, 134] width 33 height 6
type input "image_4_auto_tag"
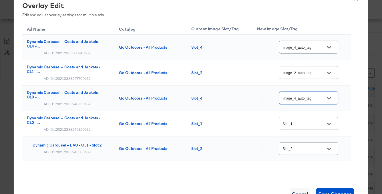
click at [315, 122] on input "Slot_1" at bounding box center [303, 123] width 45 height 7
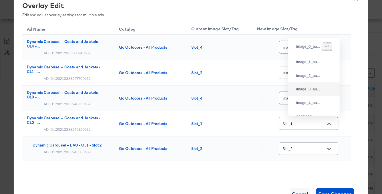
scroll to position [0, 0]
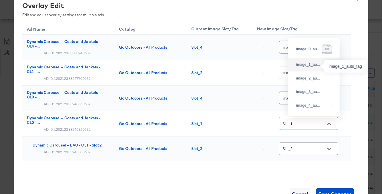
click at [311, 65] on div "image_1_au..." at bounding box center [312, 65] width 33 height 6
type input "image_1_auto_tag"
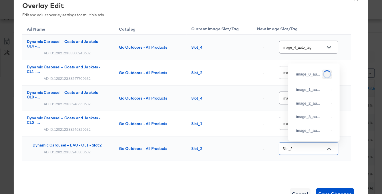
click at [311, 151] on input "Slot_2" at bounding box center [303, 148] width 45 height 7
click at [310, 106] on div "image_2_au..." at bounding box center [312, 104] width 33 height 6
type input "image_2_auto_tag"
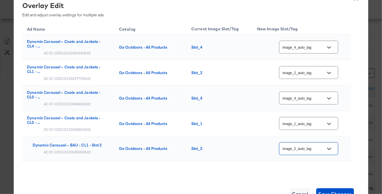
scroll to position [10, 0]
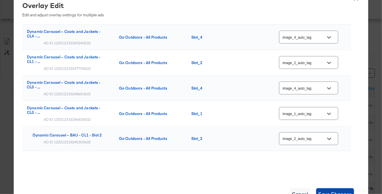
click at [337, 191] on span "Save Changes" at bounding box center [334, 194] width 33 height 8
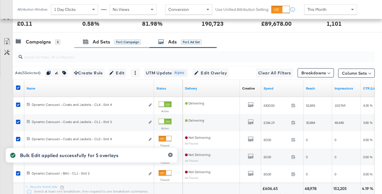
click at [115, 46] on div "Ad Sets for 1 Campaign" at bounding box center [111, 42] width 75 height 12
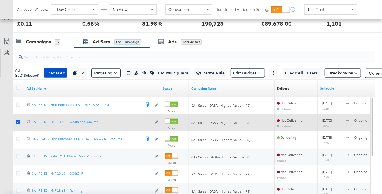
click at [17, 121] on icon at bounding box center [18, 122] width 4 height 4
click at [0, 0] on input "checkbox" at bounding box center [0, 0] width 0 height 0
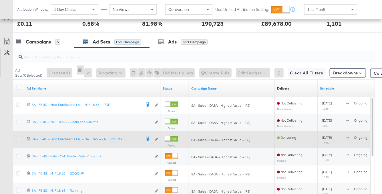
click at [17, 139] on icon at bounding box center [18, 139] width 4 height 4
click at [0, 0] on input "checkbox" at bounding box center [0, 0] width 0 height 0
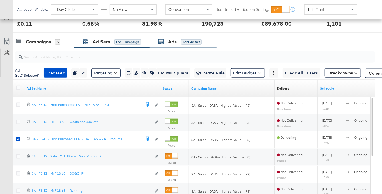
click at [177, 39] on div "Ads for 1 Ad Set" at bounding box center [179, 42] width 43 height 7
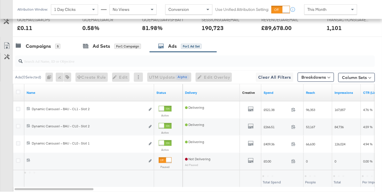
scroll to position [298, 0]
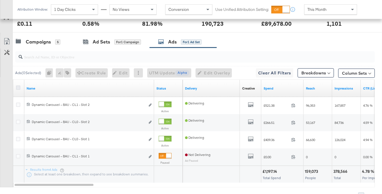
click at [17, 86] on icon at bounding box center [18, 87] width 4 height 4
click at [0, 0] on input "checkbox" at bounding box center [0, 0] width 0 height 0
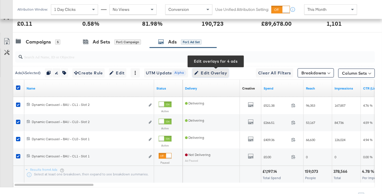
click at [209, 70] on span "Edit Overlay Edit overlays for 4 ads" at bounding box center [210, 72] width 33 height 7
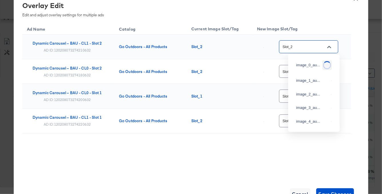
click at [309, 49] on input "Slot_2" at bounding box center [303, 47] width 45 height 7
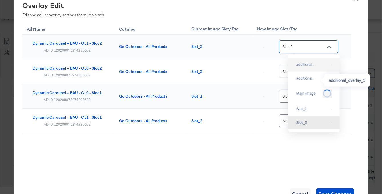
scroll to position [41, 0]
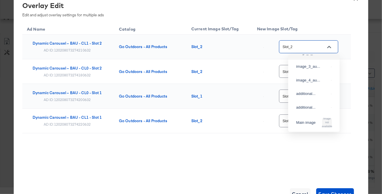
click at [311, 56] on div "image_2_au..." at bounding box center [312, 53] width 33 height 6
type input "image_2_auto_tag"
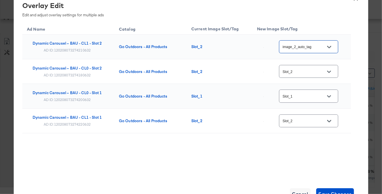
click at [312, 71] on input "Slot_2" at bounding box center [303, 71] width 45 height 7
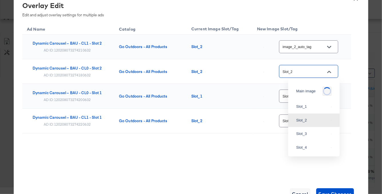
scroll to position [6, 0]
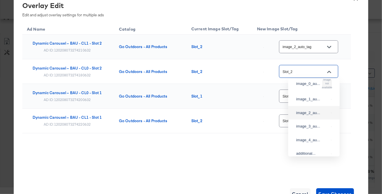
click at [311, 113] on div "image_2_au..." at bounding box center [314, 113] width 42 height 10
type input "image_2_auto_tag"
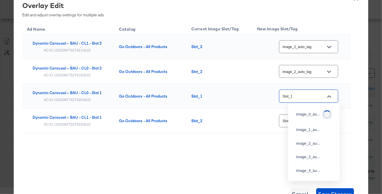
click at [312, 98] on input "Slot_1" at bounding box center [303, 96] width 45 height 7
click at [315, 121] on li "image_1_au..." at bounding box center [313, 115] width 51 height 14
type input "image_1_auto_tag"
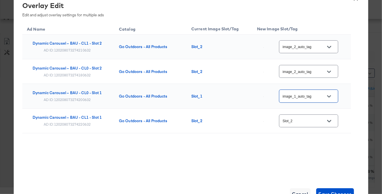
click at [310, 125] on div "Slot_2" at bounding box center [308, 120] width 59 height 13
click at [310, 123] on input "Slot_2" at bounding box center [303, 121] width 45 height 7
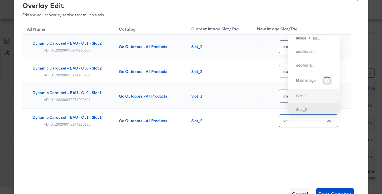
scroll to position [0, 0]
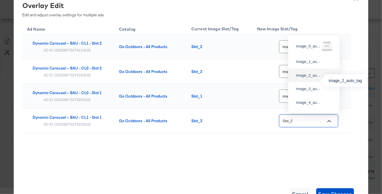
click at [312, 78] on div "image_2_au..." at bounding box center [312, 76] width 33 height 6
type input "image_2_auto_tag"
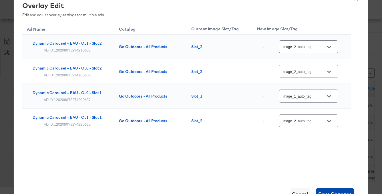
click at [331, 190] on span "Save Changes" at bounding box center [334, 194] width 33 height 8
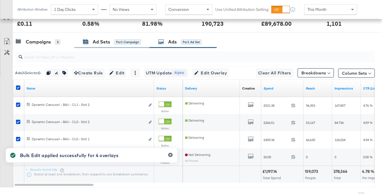
click at [97, 43] on div "Ad Sets" at bounding box center [101, 42] width 17 height 7
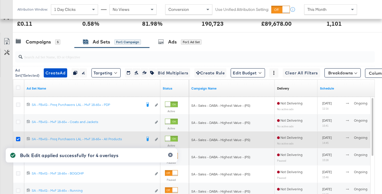
click at [18, 138] on icon at bounding box center [18, 139] width 4 height 4
click at [0, 0] on input "checkbox" at bounding box center [0, 0] width 0 height 0
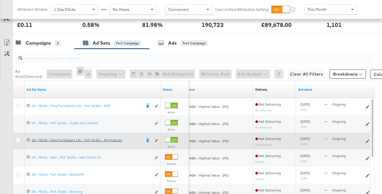
scroll to position [281, 0]
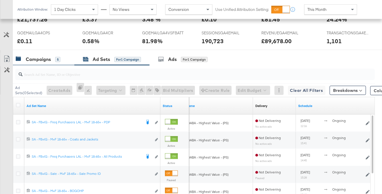
click at [50, 58] on div "Campaigns" at bounding box center [38, 59] width 25 height 7
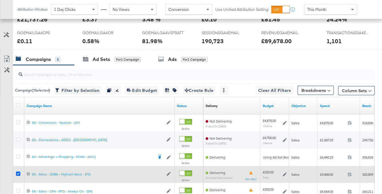
click at [16, 173] on icon at bounding box center [18, 173] width 4 height 4
click at [0, 0] on input "checkbox" at bounding box center [0, 0] width 0 height 0
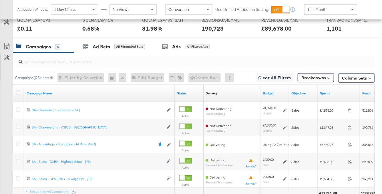
scroll to position [303, 0]
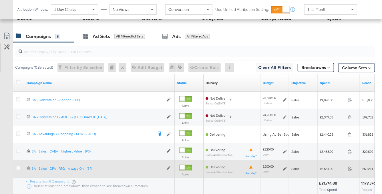
click at [18, 169] on div at bounding box center [19, 169] width 6 height 6
click at [18, 167] on icon at bounding box center [18, 168] width 4 height 4
click at [0, 0] on input "checkbox" at bounding box center [0, 0] width 0 height 0
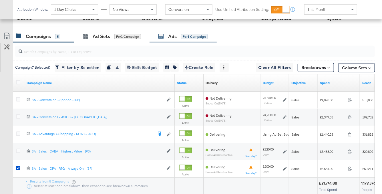
click at [175, 39] on div "Ads for 1 Campaign" at bounding box center [182, 36] width 67 height 12
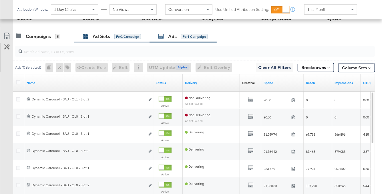
click at [121, 37] on div "for 1 Campaign" at bounding box center [127, 36] width 27 height 5
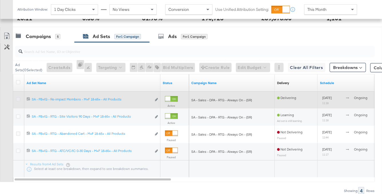
click at [19, 97] on icon at bounding box center [18, 99] width 4 height 4
click at [0, 0] on input "checkbox" at bounding box center [0, 0] width 0 height 0
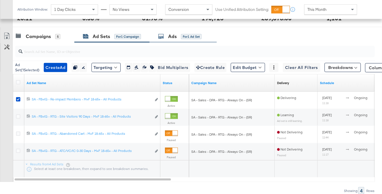
click at [189, 34] on div "for 1 Ad Set" at bounding box center [191, 36] width 21 height 5
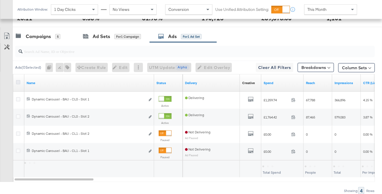
click at [18, 81] on icon at bounding box center [18, 82] width 4 height 4
click at [0, 0] on input "checkbox" at bounding box center [0, 0] width 0 height 0
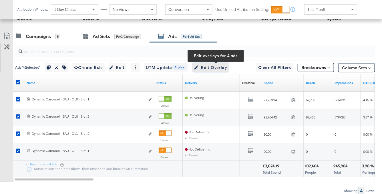
click at [216, 65] on span "Edit Overlay Edit overlays for 4 ads" at bounding box center [210, 67] width 33 height 7
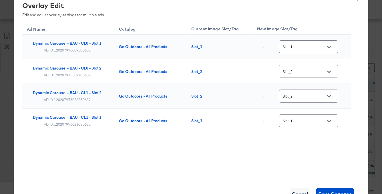
click at [311, 48] on input "Slot_1" at bounding box center [303, 47] width 45 height 7
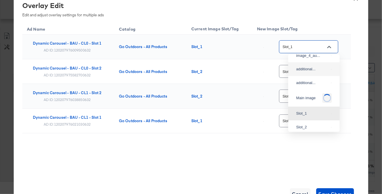
scroll to position [0, 0]
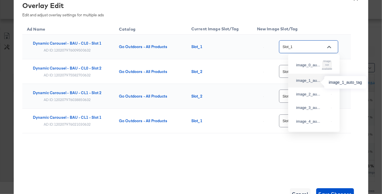
click at [310, 81] on div "image_1_au..." at bounding box center [312, 81] width 33 height 6
type input "image_1_auto_tag"
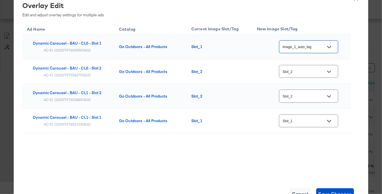
click at [319, 69] on input "Slot_2" at bounding box center [303, 71] width 45 height 7
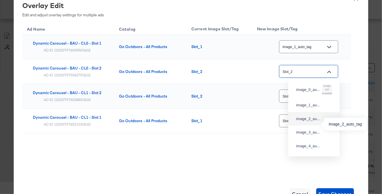
click at [308, 121] on div "image_2_au..." at bounding box center [312, 119] width 33 height 6
type input "image_2_auto_tag"
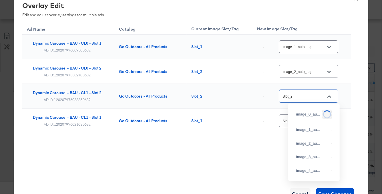
click at [313, 93] on input "Slot_2" at bounding box center [303, 96] width 45 height 7
click at [312, 146] on div "image_2_au..." at bounding box center [312, 144] width 33 height 6
type input "image_2_auto_tag"
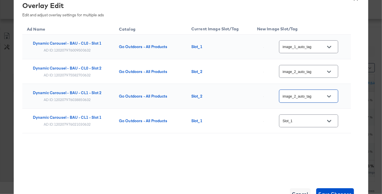
click at [312, 121] on input "Slot_1" at bounding box center [303, 121] width 45 height 7
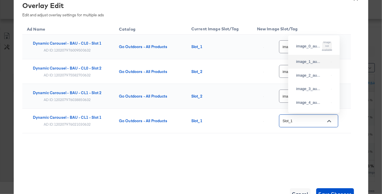
click at [314, 65] on div "image_1_au..." at bounding box center [312, 62] width 33 height 6
type input "image_1_auto_tag"
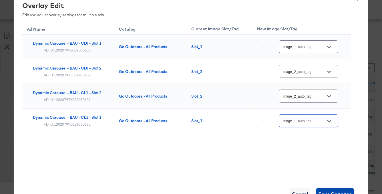
click at [329, 191] on span "Save Changes" at bounding box center [334, 194] width 33 height 8
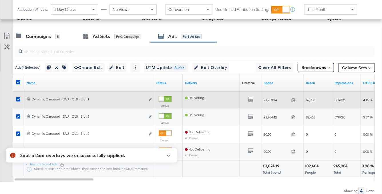
scroll to position [321, 0]
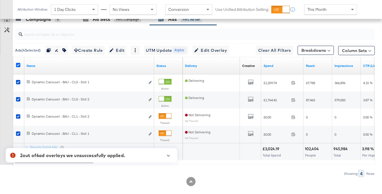
click at [17, 63] on icon at bounding box center [18, 65] width 4 height 4
click at [0, 0] on input "checkbox" at bounding box center [0, 0] width 0 height 0
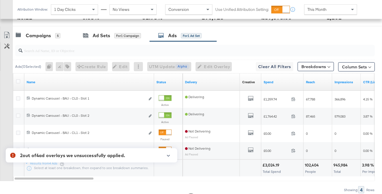
scroll to position [300, 0]
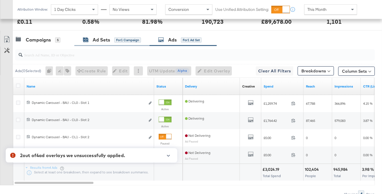
click at [95, 39] on div "Ad Sets" at bounding box center [101, 40] width 17 height 7
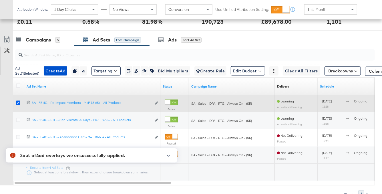
click at [18, 102] on icon at bounding box center [18, 103] width 4 height 4
click at [0, 0] on input "checkbox" at bounding box center [0, 0] width 0 height 0
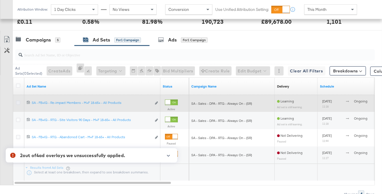
click at [17, 102] on icon at bounding box center [18, 103] width 4 height 4
click at [0, 0] on input "checkbox" at bounding box center [0, 0] width 0 height 0
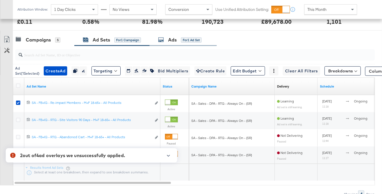
click at [181, 41] on div "Ads for 1 Ad Set" at bounding box center [179, 40] width 43 height 7
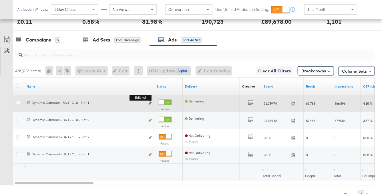
click at [150, 102] on icon "link" at bounding box center [150, 102] width 3 height 3
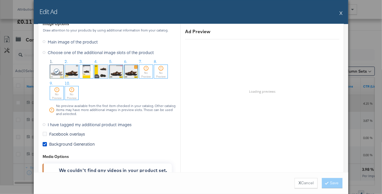
scroll to position [490, 0]
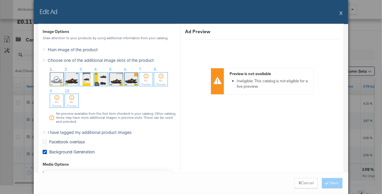
click at [45, 131] on icon at bounding box center [44, 132] width 3 height 3
click at [0, 0] on input "I have tagged my additional product images" at bounding box center [0, 0] width 0 height 0
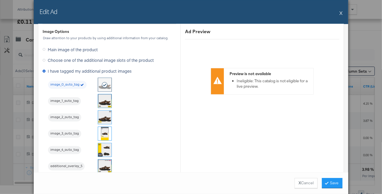
click at [107, 101] on img at bounding box center [104, 100] width 13 height 13
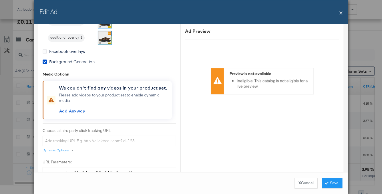
scroll to position [618, 0]
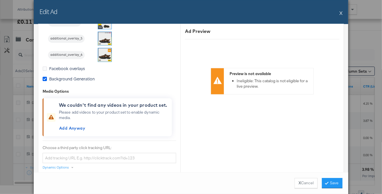
click at [44, 78] on icon at bounding box center [45, 79] width 4 height 4
click at [0, 0] on input "Background Generation" at bounding box center [0, 0] width 0 height 0
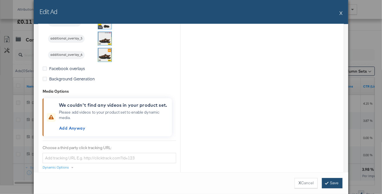
click at [329, 185] on button "Save" at bounding box center [332, 183] width 21 height 10
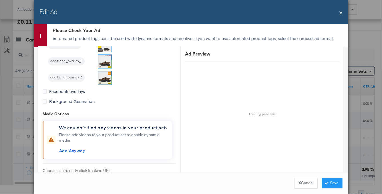
click at [342, 13] on button "X" at bounding box center [340, 12] width 3 height 11
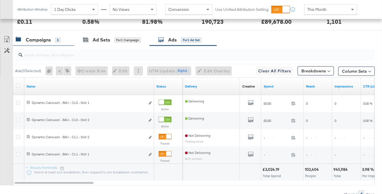
click at [46, 40] on div "Campaigns" at bounding box center [38, 40] width 25 height 7
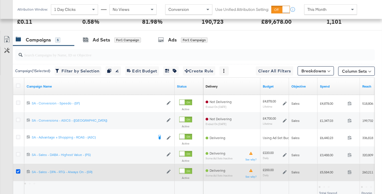
click at [19, 170] on icon at bounding box center [18, 171] width 4 height 4
click at [0, 0] on input "checkbox" at bounding box center [0, 0] width 0 height 0
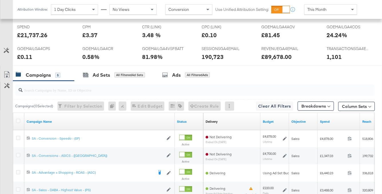
scroll to position [0, 0]
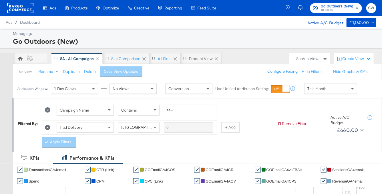
click at [347, 9] on span "JD Sports" at bounding box center [337, 10] width 33 height 5
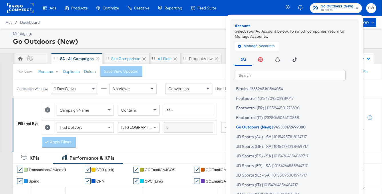
click at [297, 75] on input "text" at bounding box center [290, 75] width 111 height 10
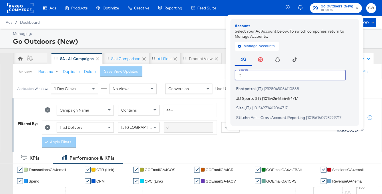
type input "it"
click at [272, 98] on span "10154264656484717" at bounding box center [280, 98] width 35 height 5
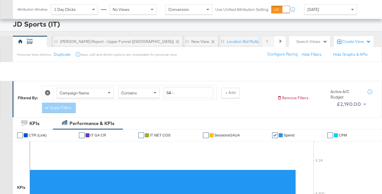
scroll to position [267, 0]
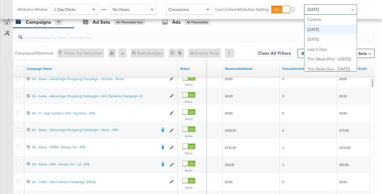
click at [322, 11] on div "Today" at bounding box center [330, 10] width 52 height 10
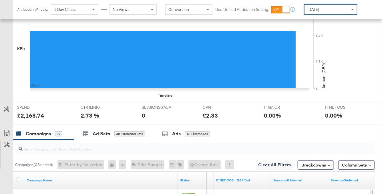
scroll to position [0, 0]
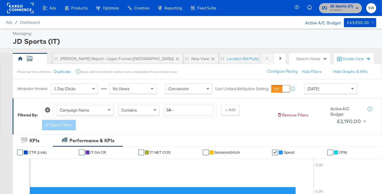
click at [341, 7] on span "JD Sports (IT)" at bounding box center [341, 6] width 23 height 6
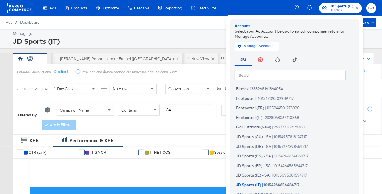
click at [268, 77] on input "text" at bounding box center [290, 75] width 111 height 10
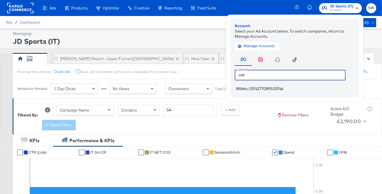
type input "mill"
click at [262, 87] on span "1374277089503746" at bounding box center [267, 88] width 34 height 5
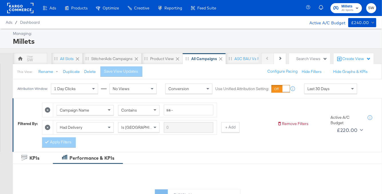
scroll to position [229, 0]
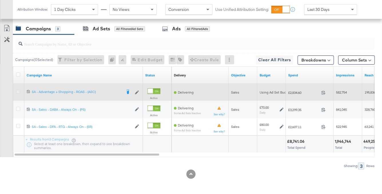
click at [18, 92] on icon at bounding box center [18, 91] width 4 height 4
click at [0, 0] on input "checkbox" at bounding box center [0, 0] width 0 height 0
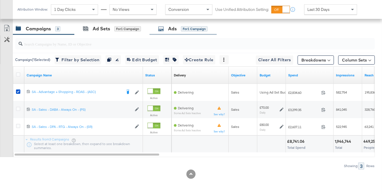
click at [178, 30] on div "Ads for 1 Campaign" at bounding box center [182, 28] width 49 height 7
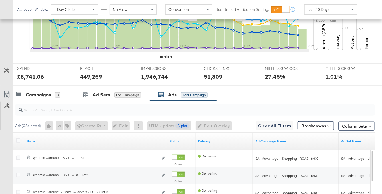
scroll to position [278, 0]
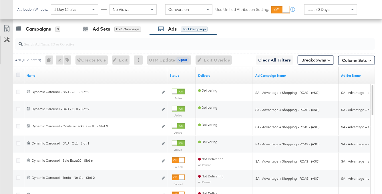
click at [19, 74] on icon at bounding box center [18, 75] width 4 height 4
click at [0, 0] on input "checkbox" at bounding box center [0, 0] width 0 height 0
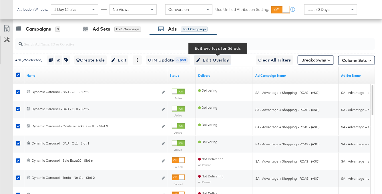
click at [213, 59] on span "Edit Overlay Edit overlays for 26 ads" at bounding box center [212, 60] width 33 height 7
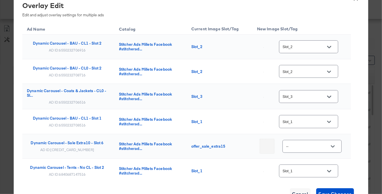
click at [309, 47] on input "Slot_2" at bounding box center [303, 47] width 45 height 7
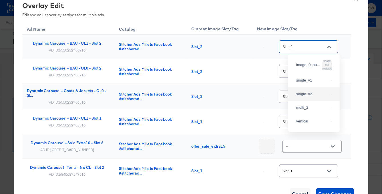
scroll to position [0, 0]
click at [320, 48] on input "Slot_2" at bounding box center [303, 47] width 45 height 7
click at [317, 97] on div "single_v2" at bounding box center [312, 94] width 33 height 6
type input "single_v2"
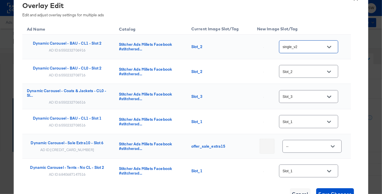
click at [313, 69] on input "Slot_2" at bounding box center [303, 71] width 45 height 7
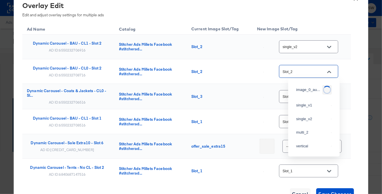
scroll to position [77, 0]
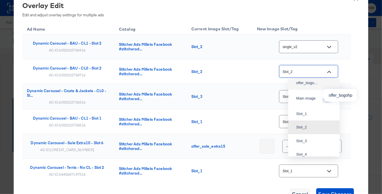
click at [313, 86] on div "offer_bogo..." at bounding box center [312, 83] width 33 height 6
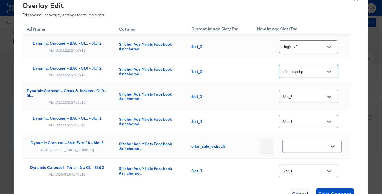
click at [311, 69] on input "offer_bogohp" at bounding box center [303, 71] width 45 height 7
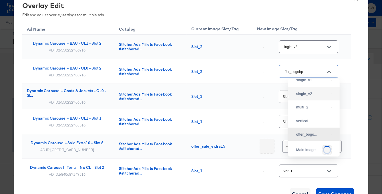
scroll to position [0, 0]
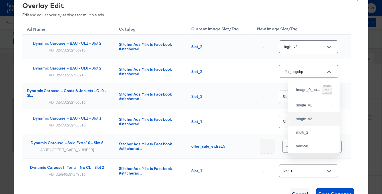
click at [312, 121] on div "single_v2" at bounding box center [314, 119] width 42 height 10
type input "single_v2"
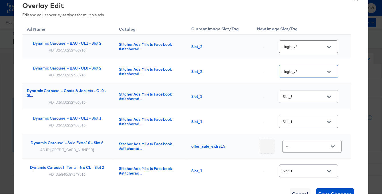
click at [318, 100] on div "Slot_3" at bounding box center [308, 96] width 59 height 13
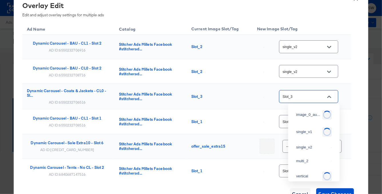
click at [321, 97] on input "Slot_3" at bounding box center [303, 96] width 45 height 7
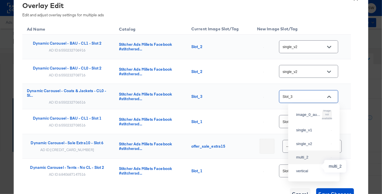
click at [310, 160] on div "multi_2" at bounding box center [312, 157] width 33 height 6
type input "multi_2"
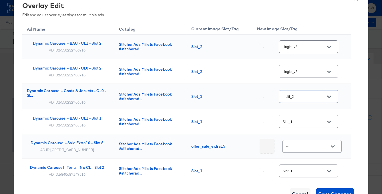
click at [315, 119] on input "Slot_1" at bounding box center [303, 121] width 45 height 7
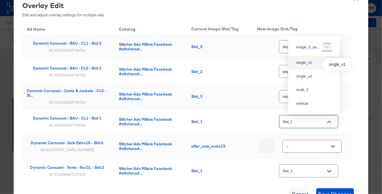
click at [308, 64] on div "single_v1" at bounding box center [312, 63] width 33 height 6
type input "single_v1"
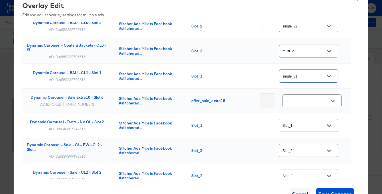
scroll to position [54, 0]
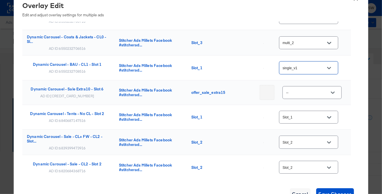
click at [308, 119] on input "Slot_1" at bounding box center [303, 117] width 45 height 7
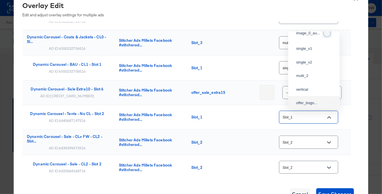
scroll to position [0, 0]
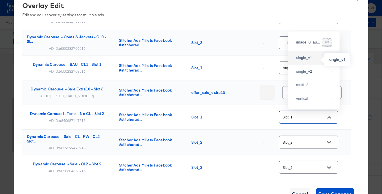
click at [307, 59] on div "single_v1" at bounding box center [312, 58] width 33 height 6
type input "single_v1"
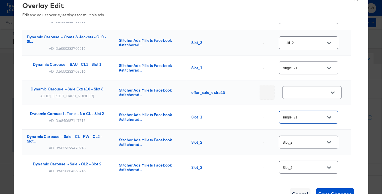
click at [303, 141] on input "Slot_2" at bounding box center [303, 142] width 45 height 7
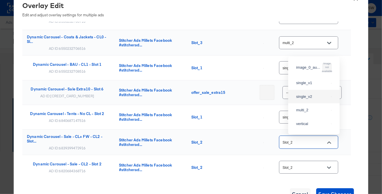
click at [306, 102] on div "single_v2" at bounding box center [314, 96] width 42 height 10
type input "single_v2"
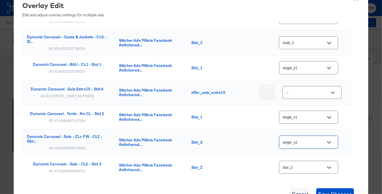
click at [303, 167] on input "Slot_2" at bounding box center [303, 167] width 45 height 7
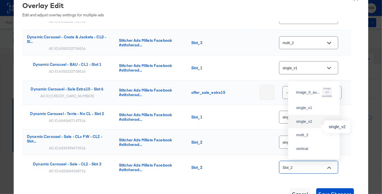
click at [306, 124] on div "single_v2" at bounding box center [312, 122] width 33 height 6
type input "single_v2"
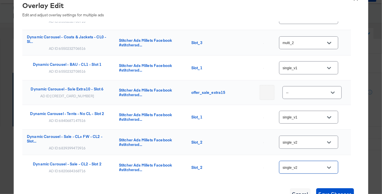
scroll to position [41, 0]
click at [336, 191] on span "Save Changes" at bounding box center [334, 194] width 33 height 8
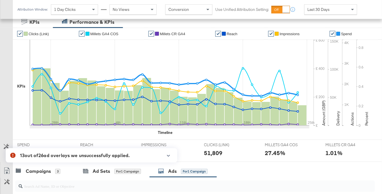
scroll to position [245, 0]
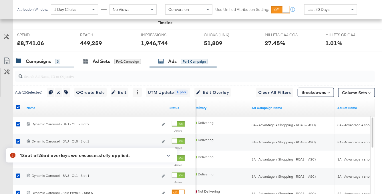
click at [49, 55] on div "Campaigns 3" at bounding box center [43, 61] width 61 height 12
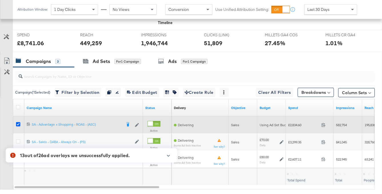
click at [19, 123] on icon at bounding box center [18, 124] width 4 height 4
click at [0, 0] on input "checkbox" at bounding box center [0, 0] width 0 height 0
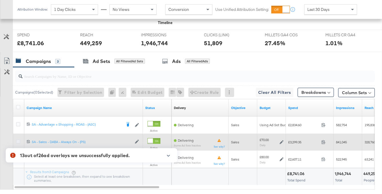
click at [18, 140] on icon at bounding box center [18, 141] width 4 height 4
click at [0, 0] on input "checkbox" at bounding box center [0, 0] width 0 height 0
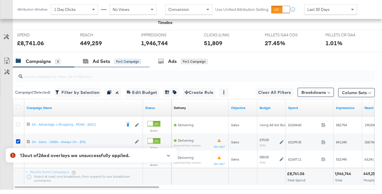
click at [112, 65] on div "Ad Sets for 1 Campaign" at bounding box center [111, 61] width 75 height 12
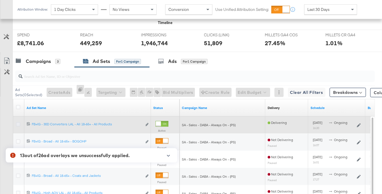
click at [18, 122] on icon at bounding box center [18, 124] width 4 height 4
click at [0, 0] on input "checkbox" at bounding box center [0, 0] width 0 height 0
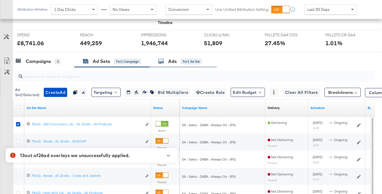
click at [178, 59] on div "Ads for 1 Ad Set" at bounding box center [179, 61] width 43 height 7
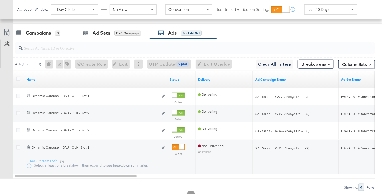
scroll to position [275, 0]
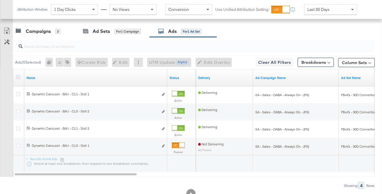
click at [17, 77] on icon at bounding box center [18, 77] width 4 height 4
click at [0, 0] on input "checkbox" at bounding box center [0, 0] width 0 height 0
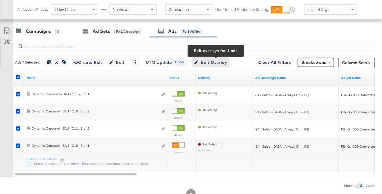
click at [218, 61] on span "Edit Overlay Edit overlays for 4 ads" at bounding box center [210, 62] width 33 height 7
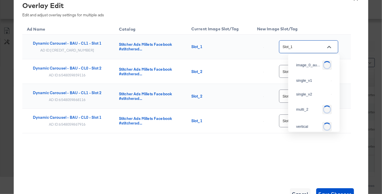
click at [314, 49] on input "Slot_1" at bounding box center [303, 47] width 45 height 7
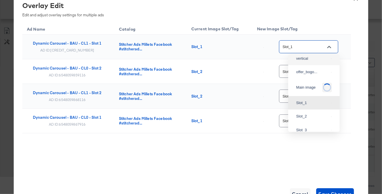
scroll to position [0, 0]
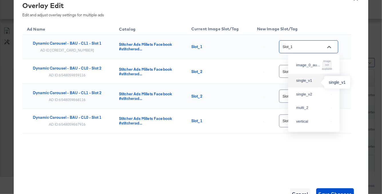
click at [311, 83] on div "single_v1" at bounding box center [312, 81] width 33 height 6
type input "single_v1"
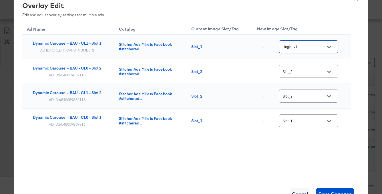
click at [312, 68] on div "Slot_2" at bounding box center [308, 71] width 59 height 13
click at [320, 71] on input "Slot_2" at bounding box center [303, 71] width 45 height 7
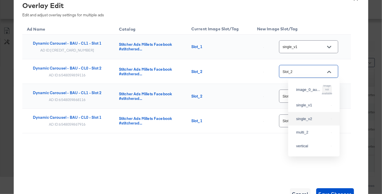
click at [309, 121] on div "single_v2" at bounding box center [314, 119] width 42 height 10
type input "single_v2"
click at [312, 99] on input "Slot_2" at bounding box center [303, 96] width 45 height 7
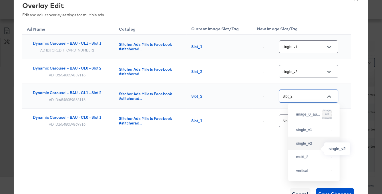
click at [310, 146] on div "single_v2" at bounding box center [312, 144] width 33 height 6
type input "single_v2"
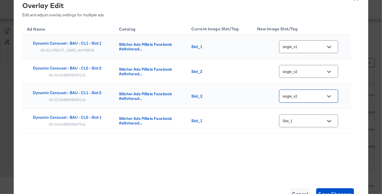
click at [314, 120] on input "Slot_1" at bounding box center [303, 121] width 45 height 7
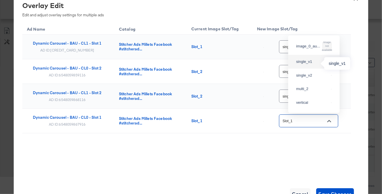
click at [308, 65] on div "single_v1" at bounding box center [312, 62] width 33 height 6
type input "single_v1"
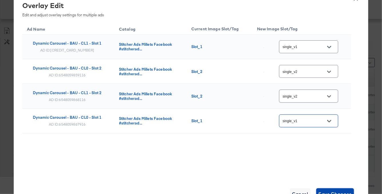
click at [338, 190] on span "Save Changes" at bounding box center [334, 194] width 33 height 8
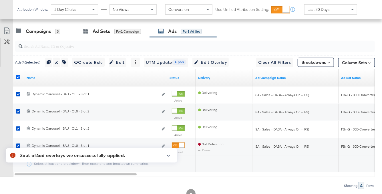
click at [19, 77] on icon at bounding box center [18, 77] width 4 height 4
click at [0, 0] on input "checkbox" at bounding box center [0, 0] width 0 height 0
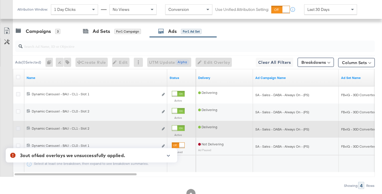
click at [19, 126] on icon at bounding box center [18, 128] width 4 height 4
click at [0, 0] on input "checkbox" at bounding box center [0, 0] width 0 height 0
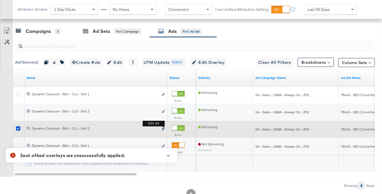
click at [163, 130] on icon "link" at bounding box center [163, 128] width 3 height 3
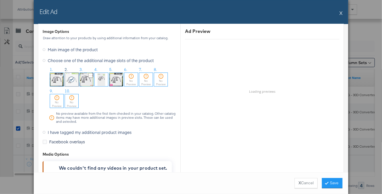
scroll to position [554, 0]
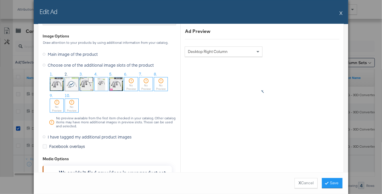
click at [46, 135] on label "I have tagged my additional product images" at bounding box center [88, 136] width 91 height 9
click at [0, 0] on input "I have tagged my additional product images" at bounding box center [0, 0] width 0 height 0
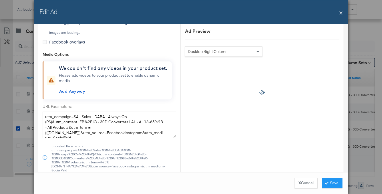
scroll to position [501, 0]
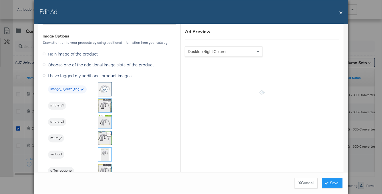
click at [101, 105] on img at bounding box center [104, 105] width 13 height 13
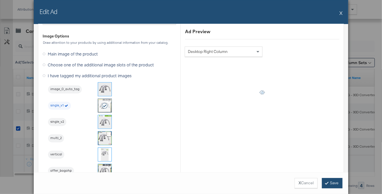
click at [333, 184] on button "Save" at bounding box center [332, 183] width 21 height 10
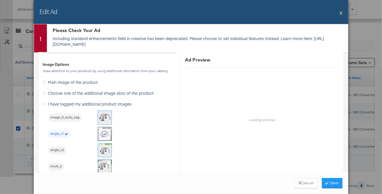
click at [341, 12] on button "X" at bounding box center [340, 12] width 3 height 11
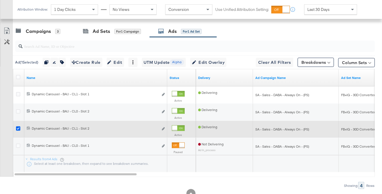
click at [19, 128] on icon at bounding box center [18, 128] width 4 height 4
click at [0, 0] on input "checkbox" at bounding box center [0, 0] width 0 height 0
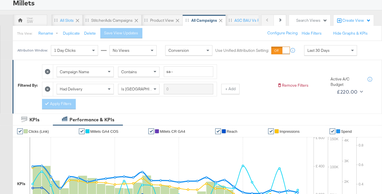
scroll to position [0, 0]
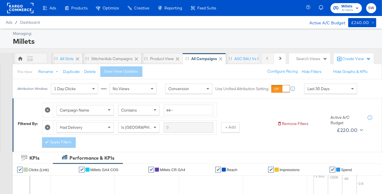
click at [352, 10] on span "JD Sports" at bounding box center [347, 10] width 12 height 5
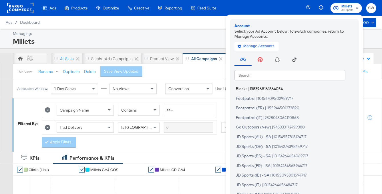
click at [268, 89] on span "1383968161864054" at bounding box center [265, 88] width 33 height 5
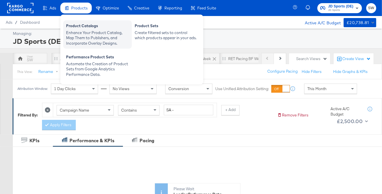
click at [80, 31] on div "Enhance Your Product Catalog, Map Them to Publishers, and Incorporate Overlay D…" at bounding box center [97, 38] width 63 height 16
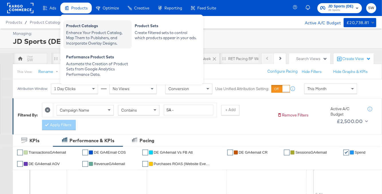
click at [71, 32] on div "Enhance Your Product Catalog, Map Them to Publishers, and Incorporate Overlay D…" at bounding box center [97, 38] width 63 height 16
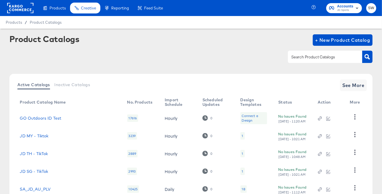
click at [299, 60] on div at bounding box center [325, 57] width 74 height 12
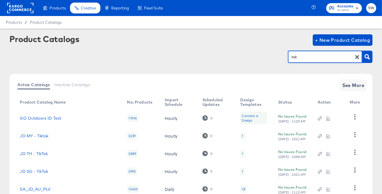
type input "mill"
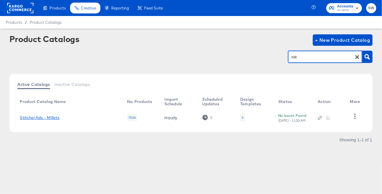
click at [59, 116] on link "StitcherAds - Millets" at bounding box center [40, 117] width 40 height 5
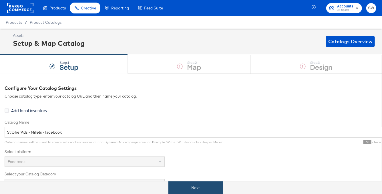
click at [197, 185] on button "Next" at bounding box center [195, 187] width 55 height 13
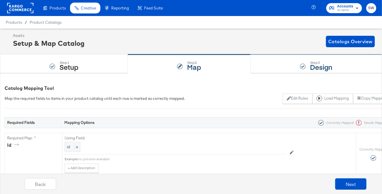
click at [319, 65] on strong "Design" at bounding box center [321, 66] width 23 height 9
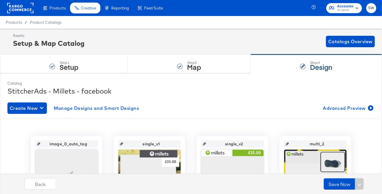
click at [14, 7] on rect at bounding box center [20, 8] width 26 height 10
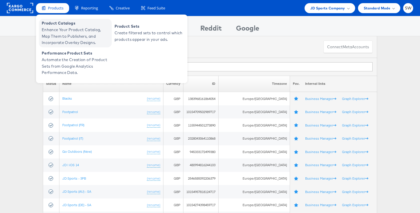
click at [64, 25] on span "Product Catalogs" at bounding box center [76, 23] width 69 height 7
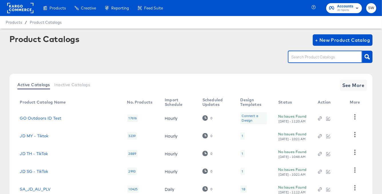
click at [312, 60] on input "text" at bounding box center [320, 57] width 61 height 7
type input "bl"
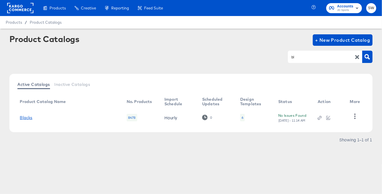
click at [29, 116] on link "Blacks" at bounding box center [26, 117] width 13 height 5
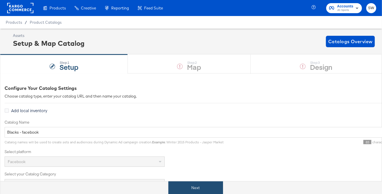
click at [192, 186] on button "Next" at bounding box center [195, 187] width 55 height 13
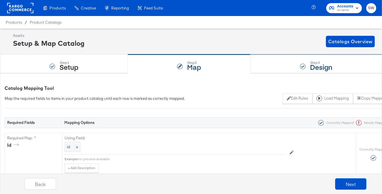
click at [291, 62] on div "Step: 3 Design" at bounding box center [316, 64] width 131 height 19
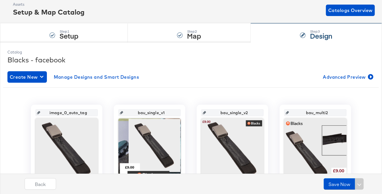
scroll to position [26, 0]
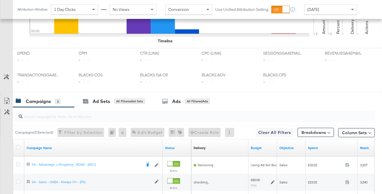
scroll to position [311, 0]
